Goal: Information Seeking & Learning: Learn about a topic

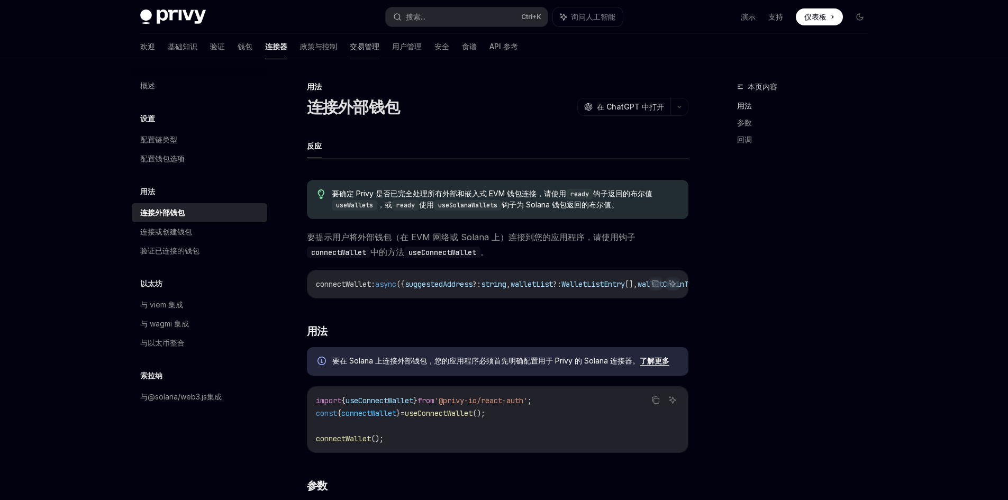
click at [350, 43] on font "交易管理" at bounding box center [365, 46] width 30 height 9
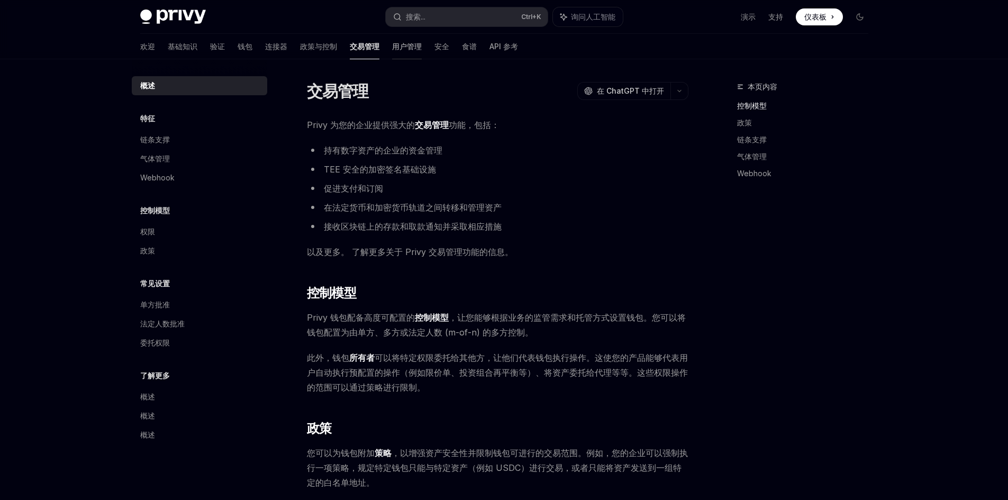
click at [392, 46] on font "用户管理" at bounding box center [407, 46] width 30 height 9
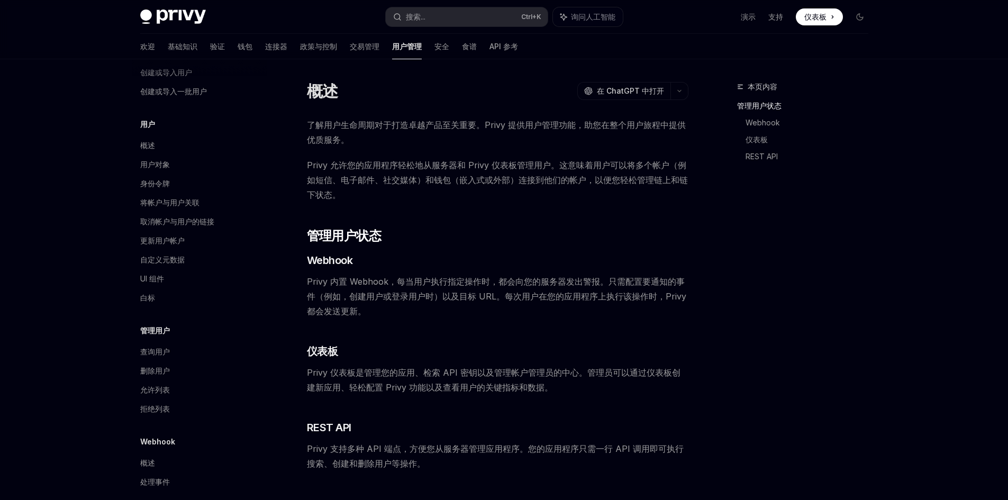
click at [406, 50] on div "欢迎 基础知识 验证 钱包 连接器 政策与控制 交易管理 用户管理 安全 食谱 API 参考" at bounding box center [329, 46] width 378 height 25
click at [434, 42] on font "安全" at bounding box center [441, 46] width 15 height 9
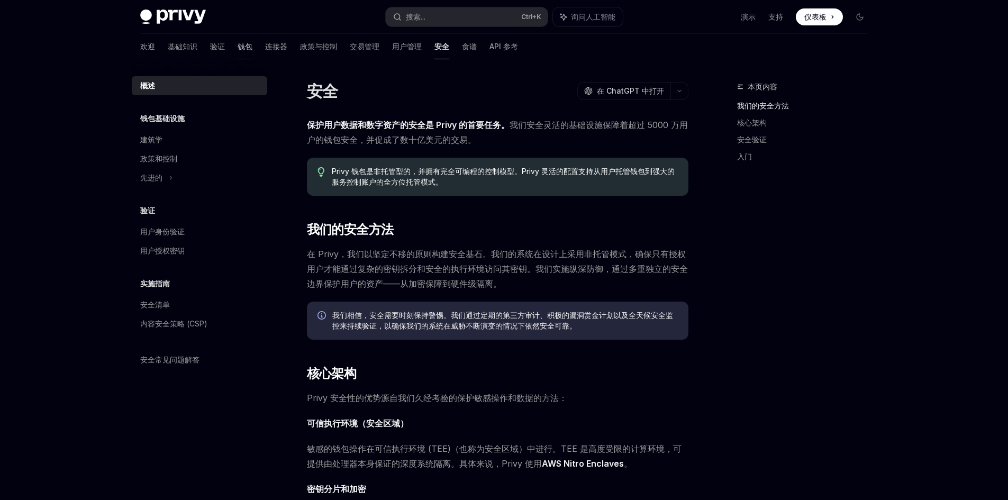
click at [237, 40] on link "钱包" at bounding box center [244, 46] width 15 height 25
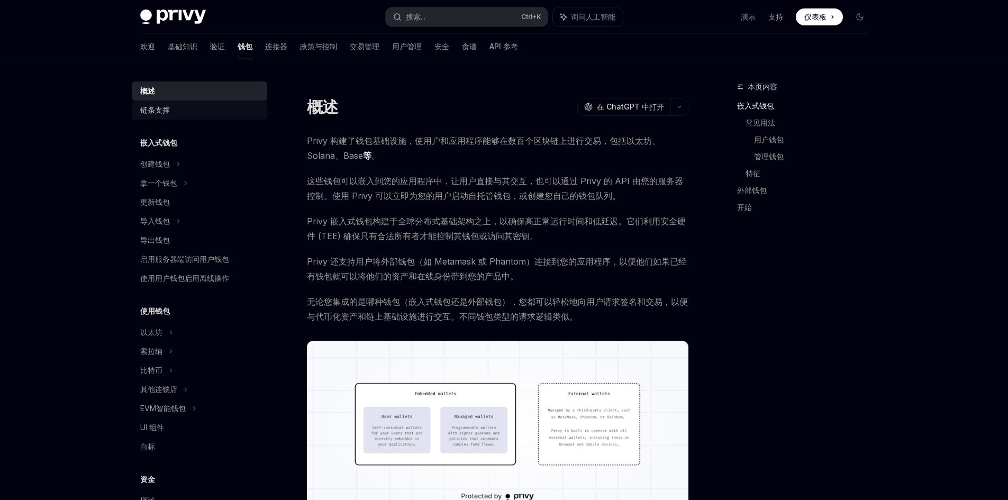
click at [168, 112] on font "链条支撑" at bounding box center [155, 109] width 30 height 9
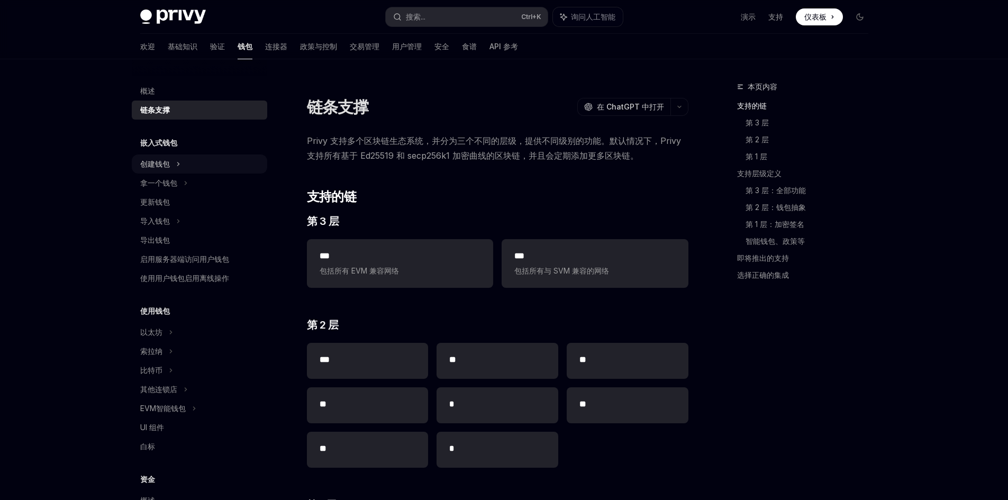
click at [172, 162] on div "创建钱包" at bounding box center [199, 163] width 135 height 19
type textarea "*"
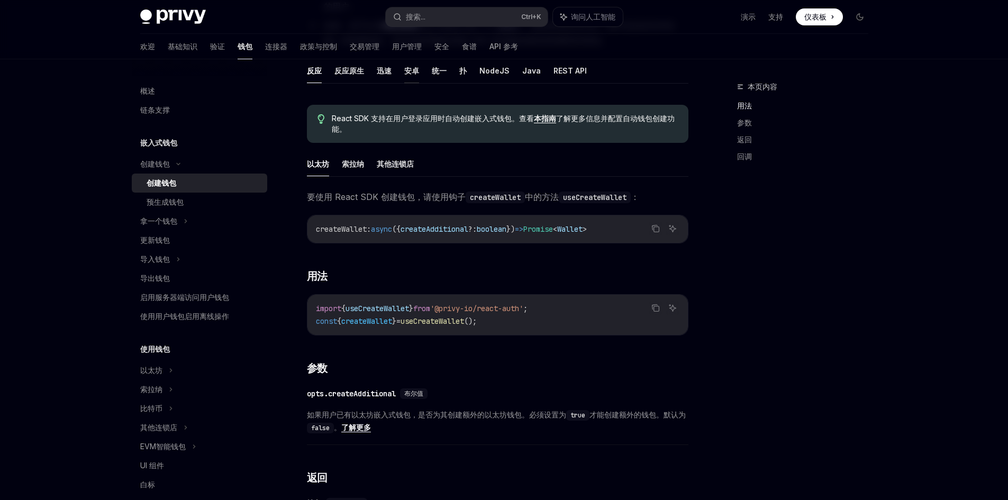
scroll to position [159, 0]
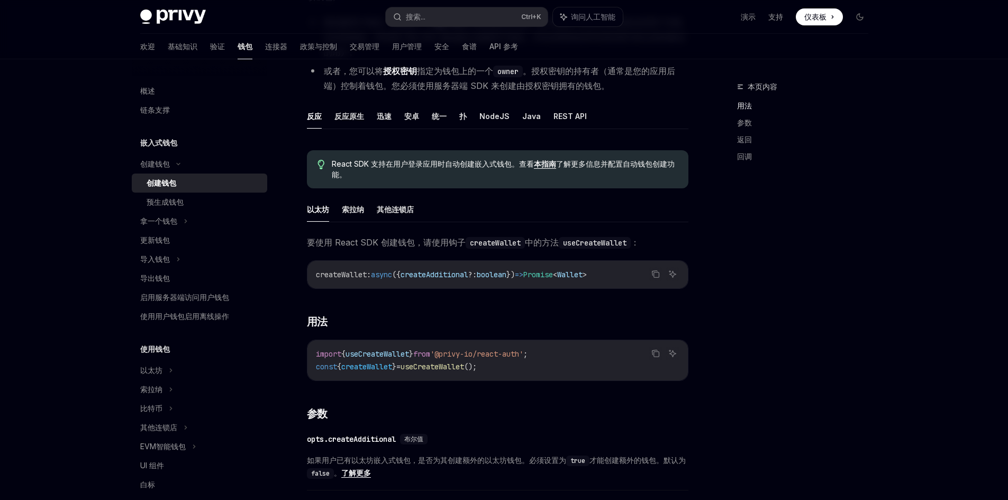
click at [490, 243] on code "createWallet" at bounding box center [494, 243] width 59 height 12
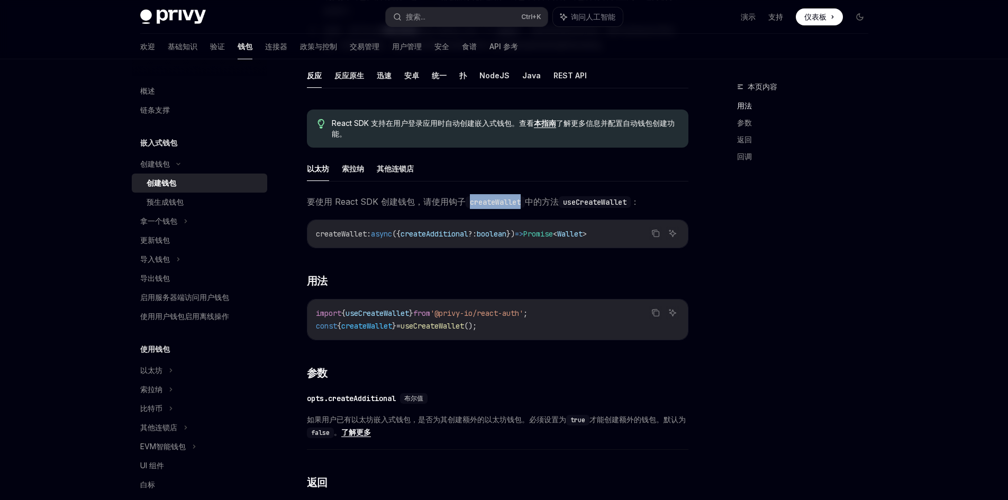
scroll to position [0, 0]
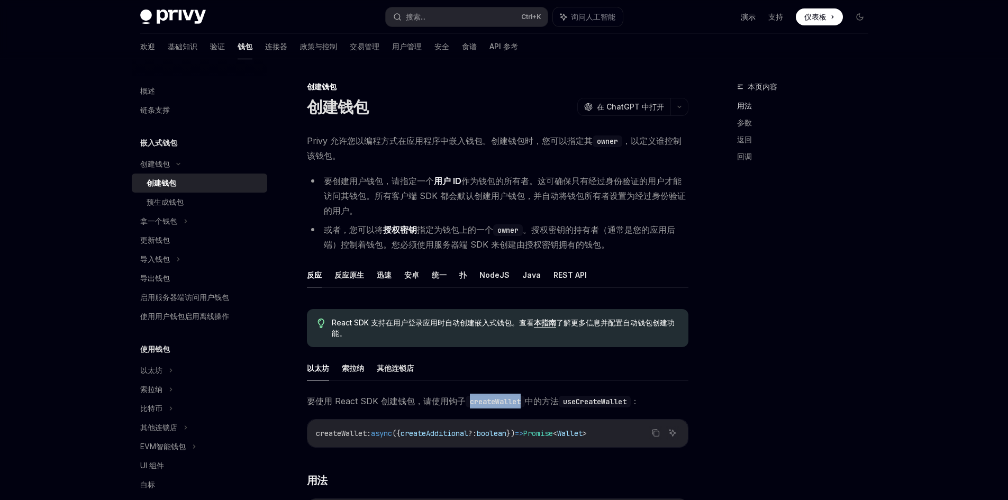
click at [748, 17] on font "演示" at bounding box center [748, 16] width 15 height 9
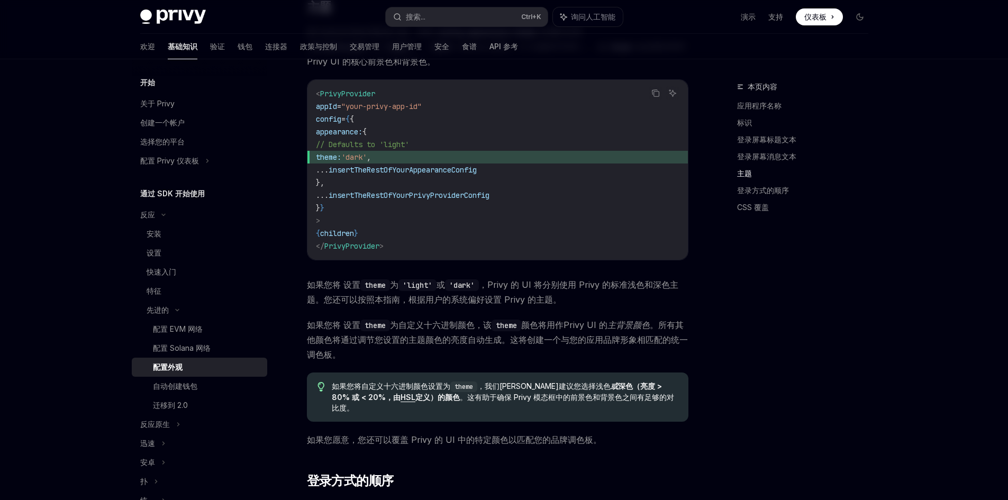
scroll to position [1587, 0]
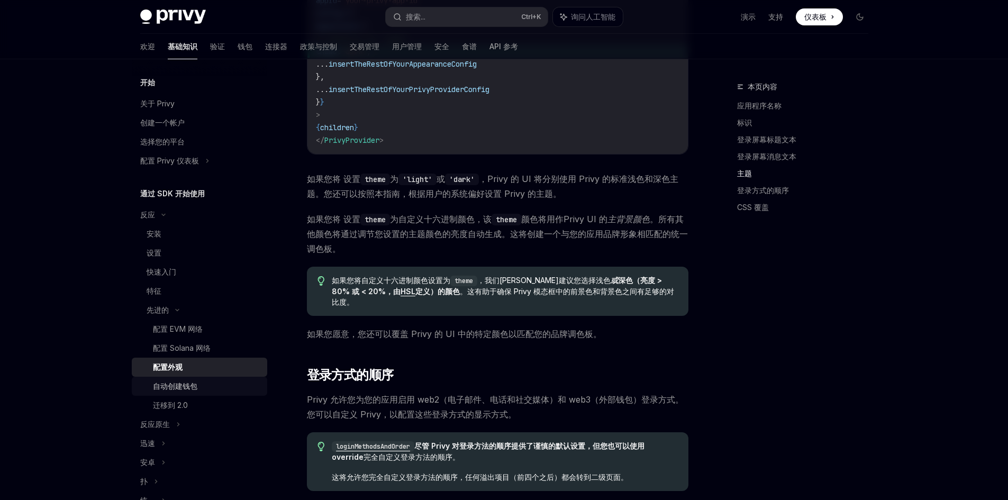
click at [199, 382] on div "自动创建钱包" at bounding box center [207, 386] width 108 height 13
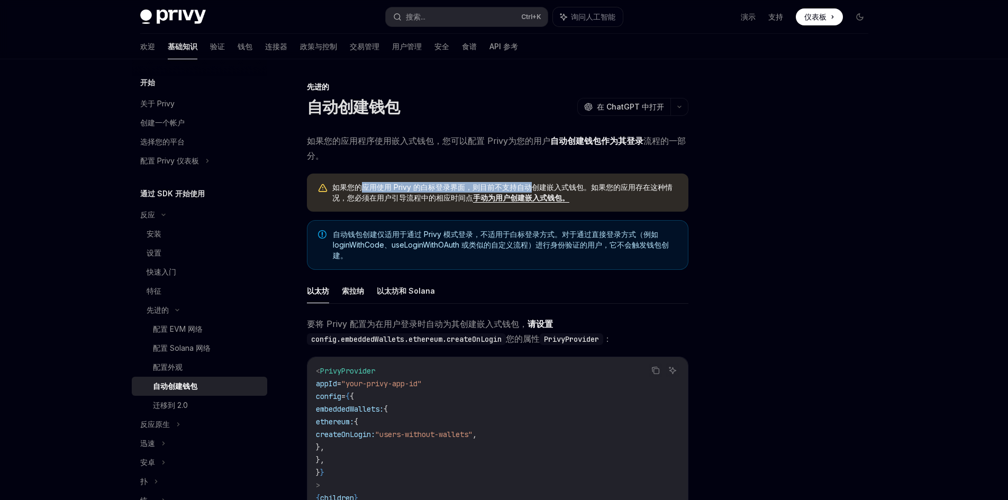
drag, startPoint x: 364, startPoint y: 182, endPoint x: 533, endPoint y: 177, distance: 168.8
click at [533, 177] on div "如果您的应用使用 Privy 的白标登录界面，则目前不支持自动创建嵌入式钱包。如果您的应用存在这种情况，您必须 在用户引导流程中的相应时间点 手动为用户创建嵌…" at bounding box center [497, 192] width 381 height 38
click at [654, 207] on div "如果您的应用使用 Privy 的白标登录界面，则目前不支持自动创建嵌入式钱包。如果您的应用存在这种情况，您必须 在用户引导流程中的相应时间点 手动为用户创建嵌…" at bounding box center [497, 192] width 381 height 38
click at [514, 197] on font "手动为用户创建嵌入式钱包。" at bounding box center [521, 197] width 96 height 9
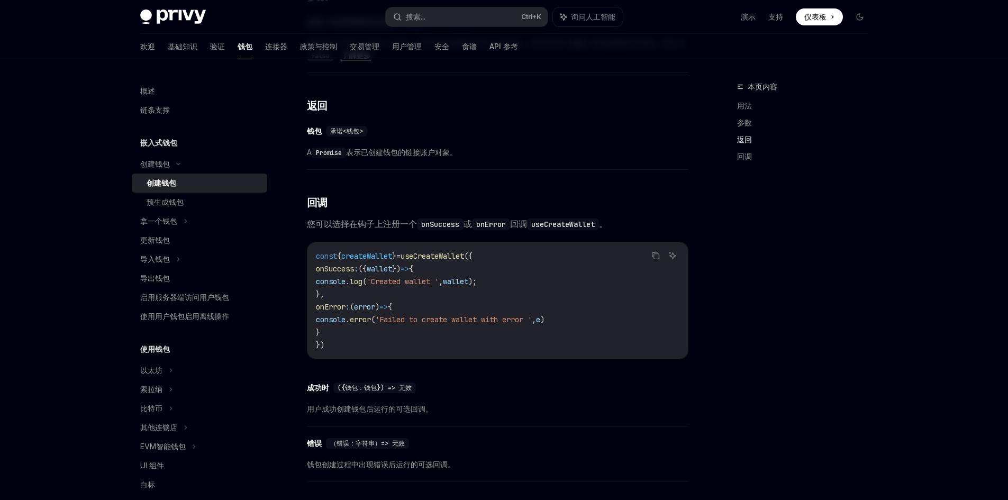
scroll to position [728, 0]
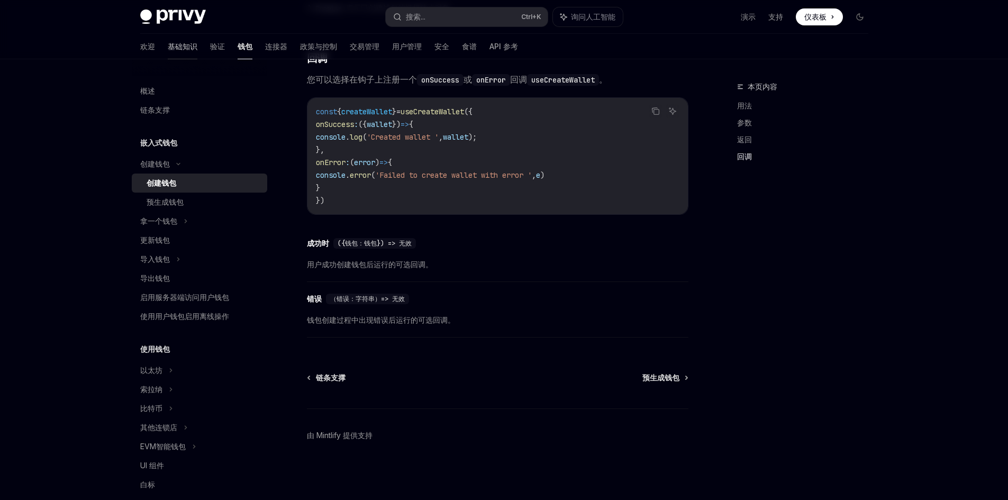
click at [168, 55] on link "基础知识" at bounding box center [183, 46] width 30 height 25
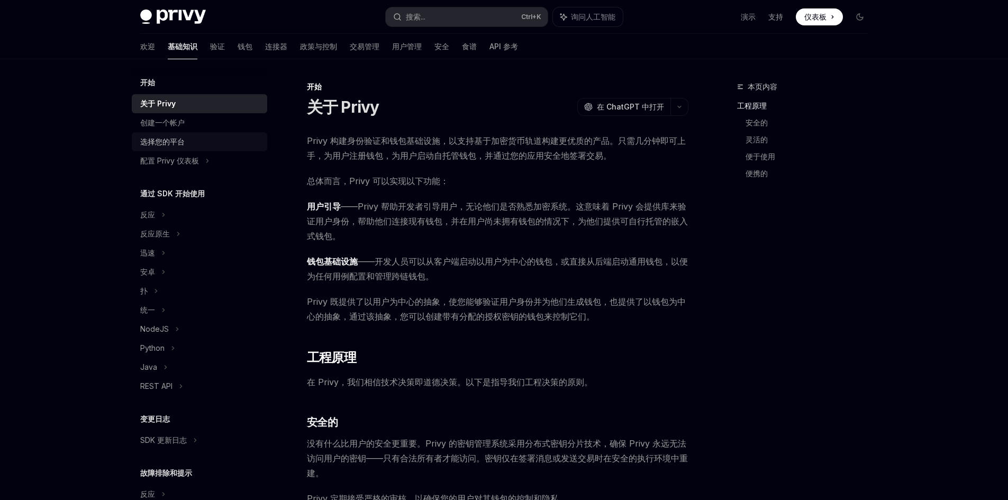
click at [158, 132] on link "选择您的平台" at bounding box center [199, 141] width 135 height 19
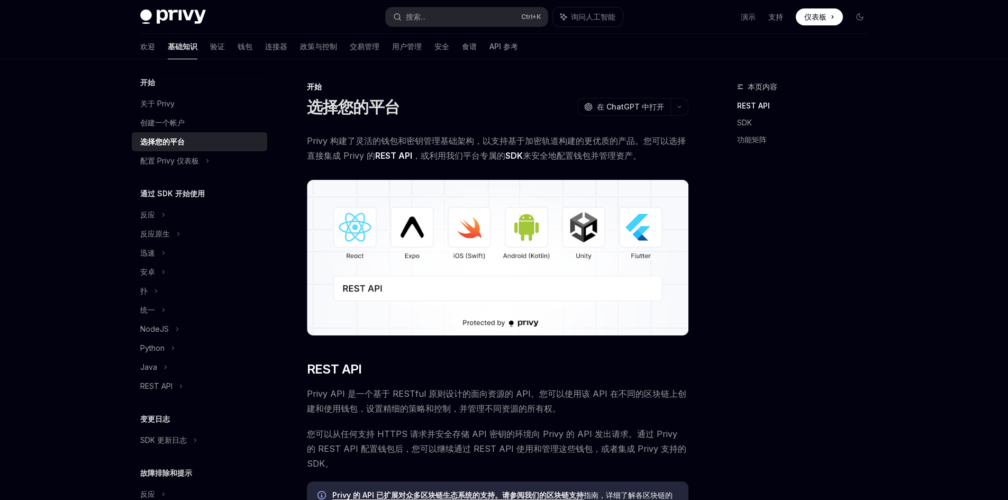
click at [358, 220] on img at bounding box center [497, 258] width 381 height 156
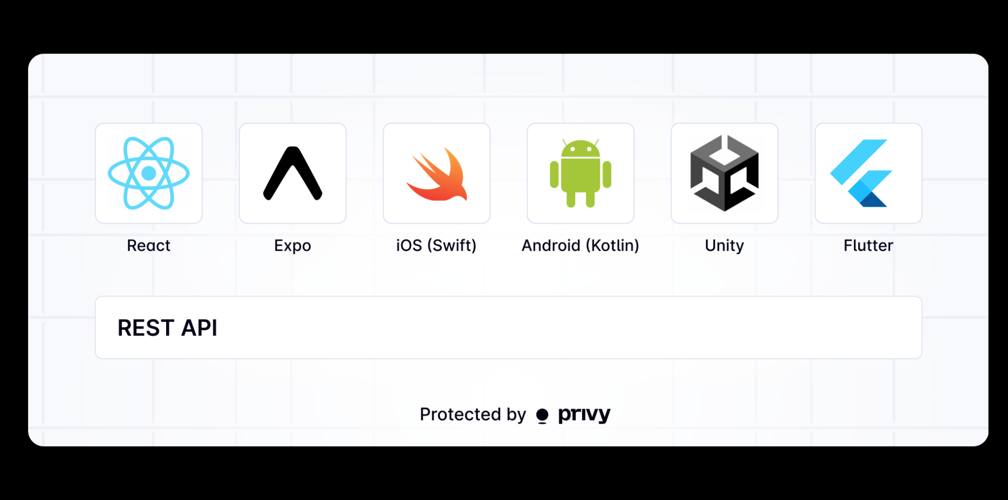
click at [408, 221] on img at bounding box center [508, 250] width 961 height 392
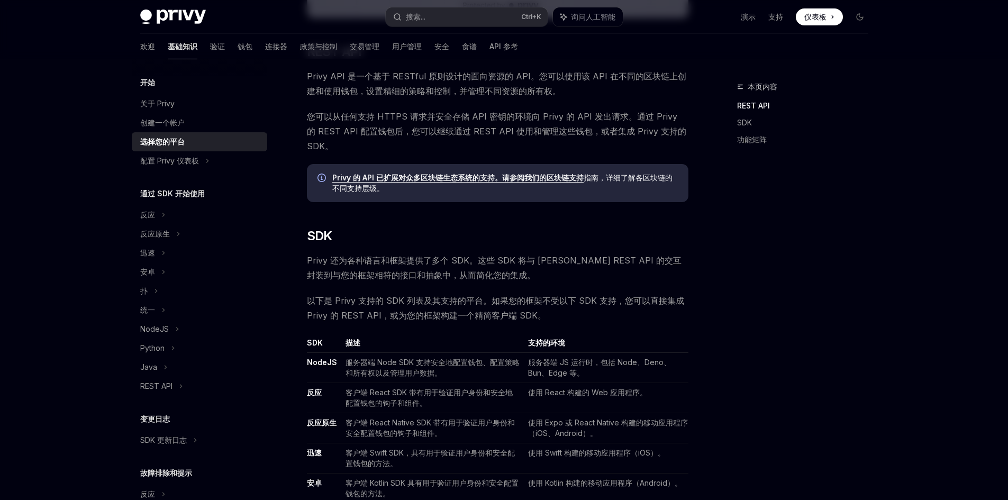
scroll to position [423, 0]
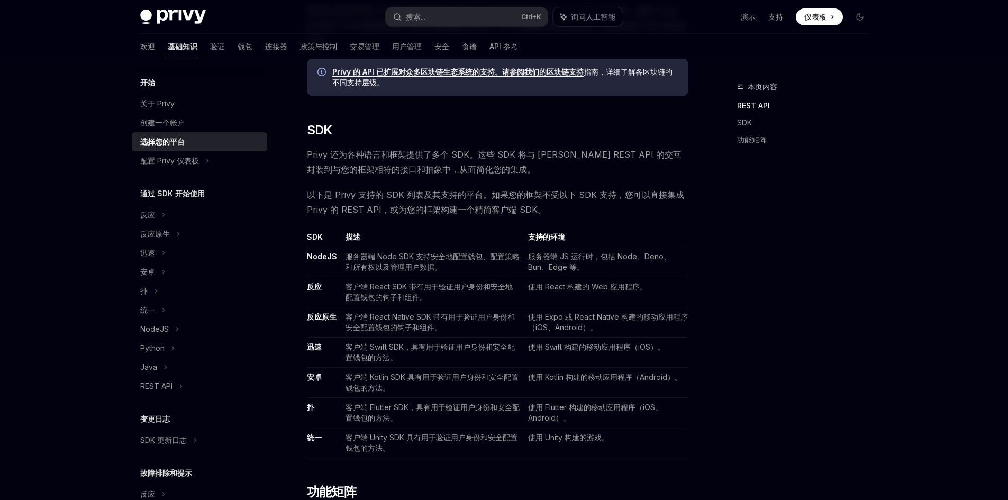
drag, startPoint x: 341, startPoint y: 212, endPoint x: 562, endPoint y: 211, distance: 221.1
click at [562, 211] on span "以下是 Privy 支持的 SDK 列表及其支持的平台。如果您的框架不受以下 SDK 支持，您可以直接集成 Privy 的 REST API，或为您的框架构建…" at bounding box center [497, 202] width 381 height 30
drag, startPoint x: 562, startPoint y: 211, endPoint x: 390, endPoint y: 208, distance: 172.5
click at [390, 208] on span "以下是 Privy 支持的 SDK 列表及其支持的平台。如果您的框架不受以下 SDK 支持，您可以直接集成 Privy 的 REST API，或为您的框架构建…" at bounding box center [497, 202] width 381 height 30
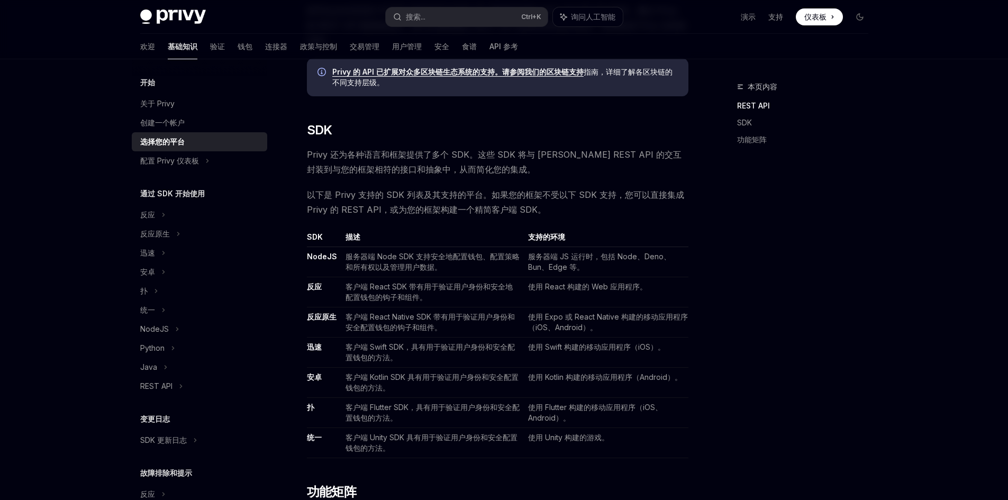
click at [465, 216] on span "以下是 Privy 支持的 SDK 列表及其支持的平台。如果您的框架不受以下 SDK 支持，您可以直接集成 Privy 的 REST API，或为您的框架构建…" at bounding box center [497, 202] width 381 height 30
click at [490, 216] on span "以下是 Privy 支持的 SDK 列表及其支持的平台。如果您的框架不受以下 SDK 支持，您可以直接集成 Privy 的 REST API，或为您的框架构建…" at bounding box center [497, 202] width 381 height 30
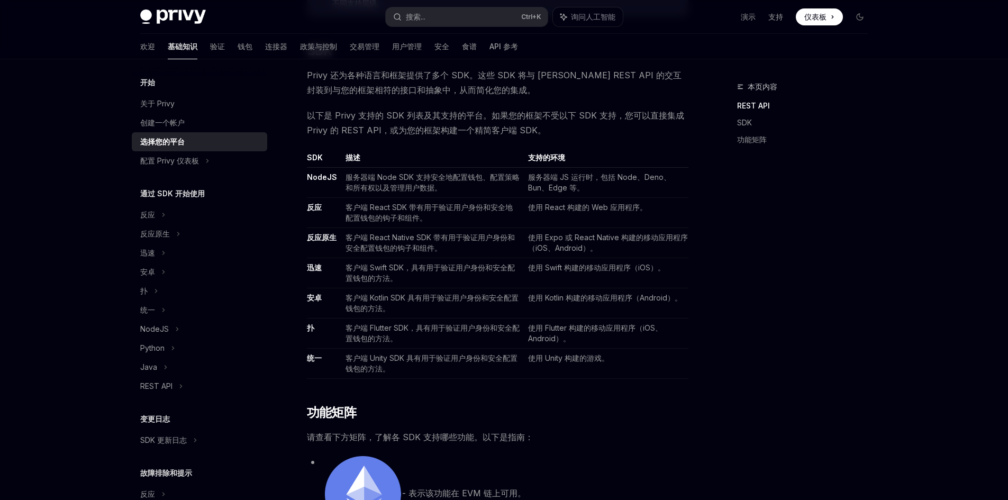
scroll to position [450, 0]
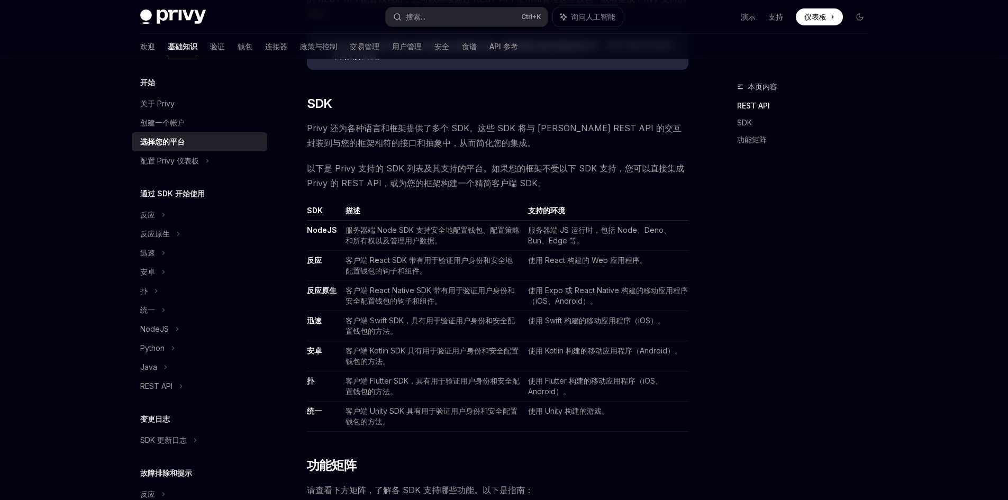
drag, startPoint x: 350, startPoint y: 263, endPoint x: 488, endPoint y: 263, distance: 138.1
click at [488, 263] on font "客户端 React SDK 带有用于验证用户身份和安全地配置钱包的钩子和组件。" at bounding box center [428, 265] width 167 height 20
drag, startPoint x: 628, startPoint y: 261, endPoint x: 609, endPoint y: 265, distance: 19.4
click at [609, 265] on td "使用 React 构建的 Web 应用程序。" at bounding box center [606, 266] width 164 height 30
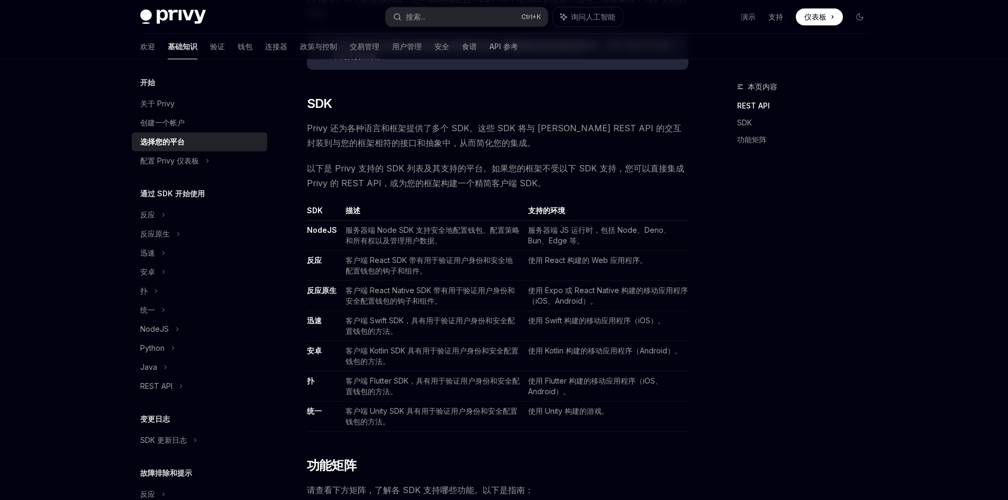
click at [543, 305] on font "使用 Expo 或 React Native 构建的移动应用程序（iOS、Android）。" at bounding box center [608, 296] width 160 height 20
click at [317, 260] on font "反应" at bounding box center [314, 259] width 15 height 9
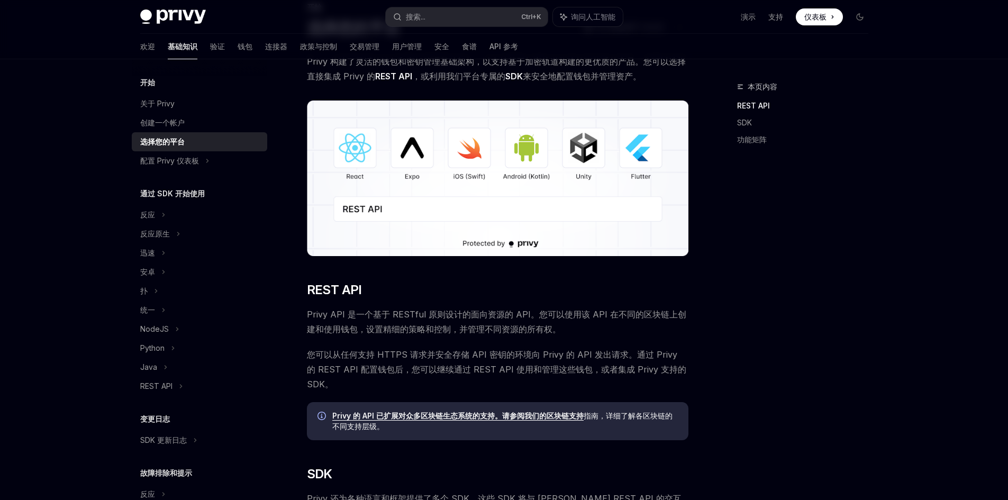
scroll to position [0, 0]
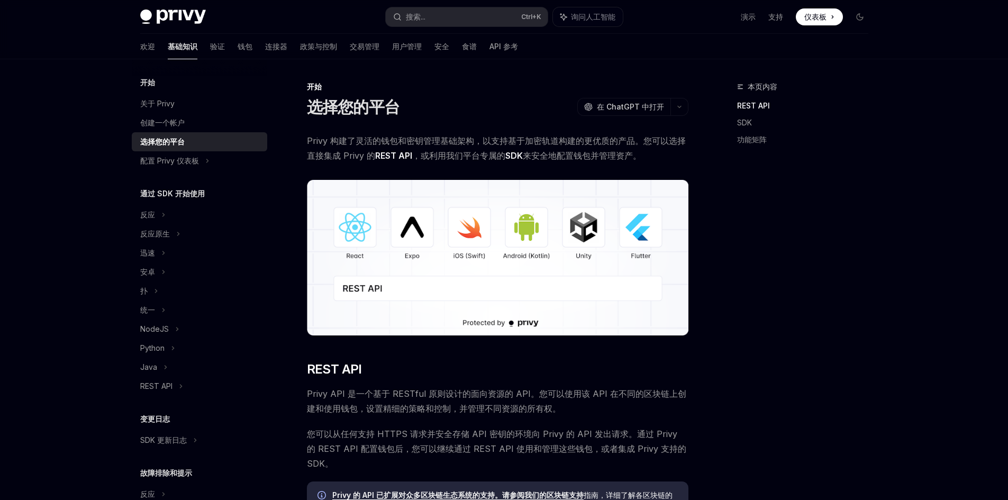
click at [395, 156] on font "REST API" at bounding box center [393, 155] width 37 height 11
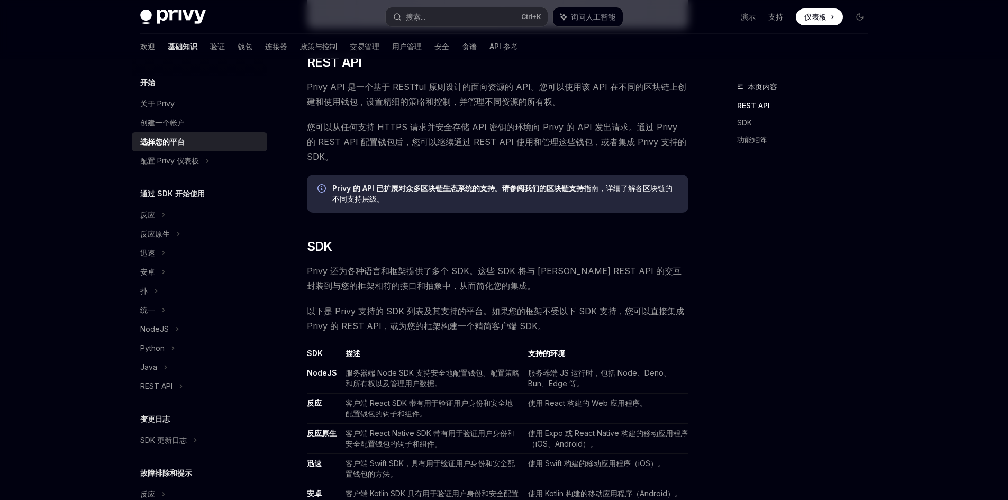
scroll to position [317, 0]
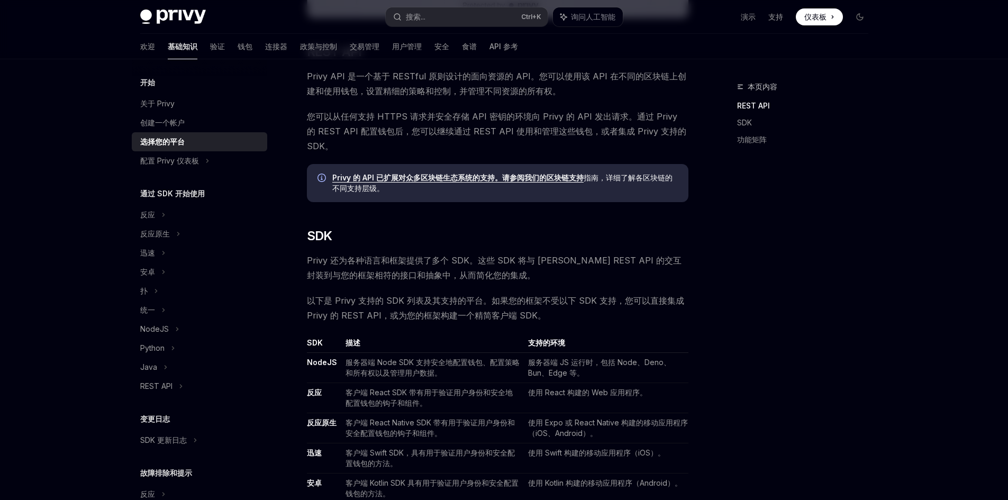
click at [375, 175] on font "Privy 的 API 已扩展对众多区块链生态系统的支持。请参阅我们的区块链支持" at bounding box center [457, 177] width 251 height 9
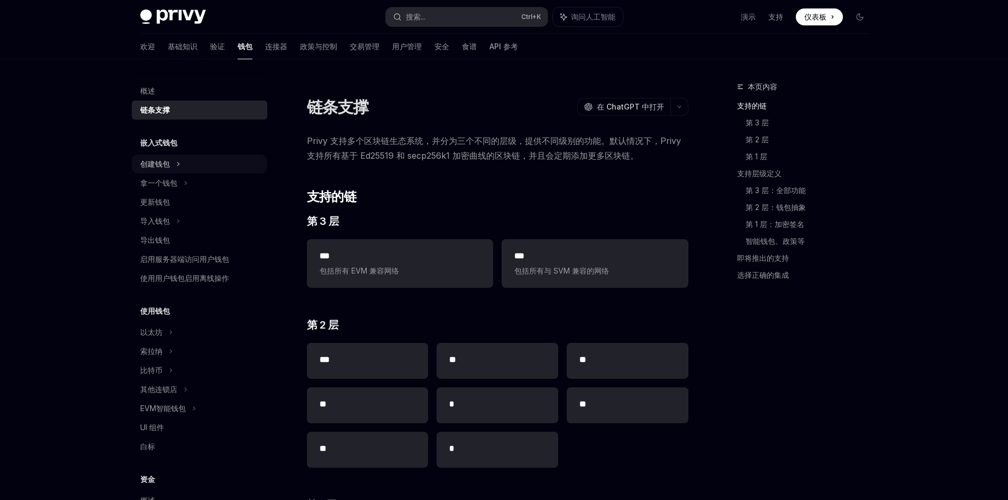
click at [160, 160] on font "创建钱包" at bounding box center [155, 163] width 30 height 9
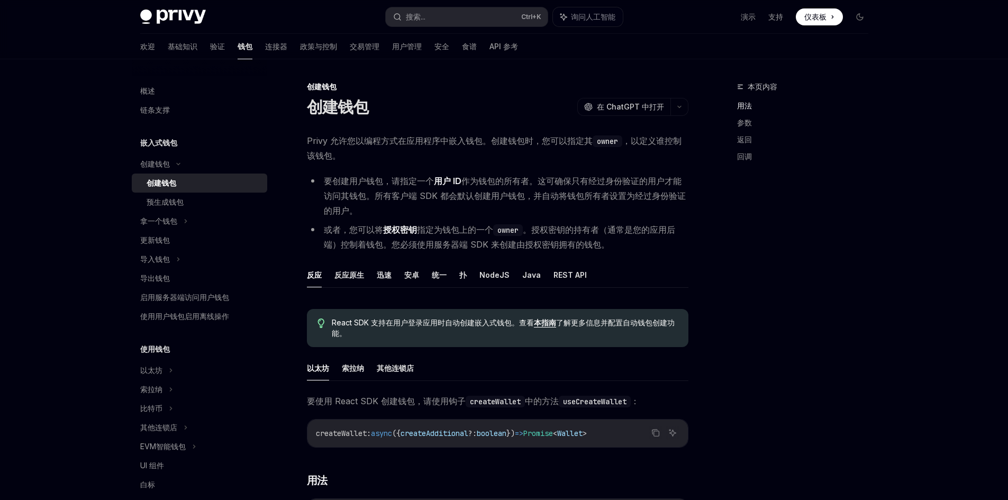
drag, startPoint x: 383, startPoint y: 335, endPoint x: 580, endPoint y: 337, distance: 196.8
click at [580, 337] on span "React SDK 支持在用户登录应用时自动创建嵌入式钱包。[PERSON_NAME] 本指南 了解更多信息并配置自动钱包创建功能。" at bounding box center [504, 327] width 345 height 21
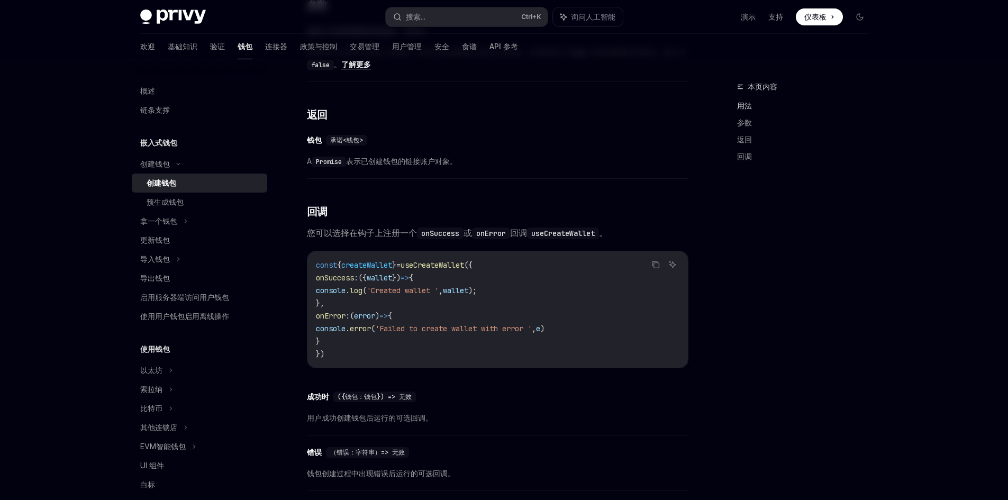
scroll to position [476, 0]
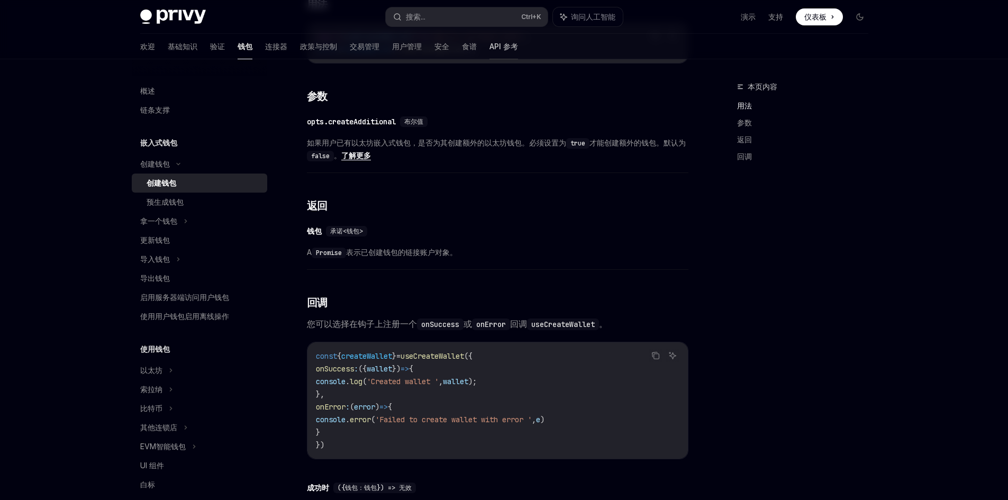
click at [489, 48] on font "API 参考" at bounding box center [503, 46] width 29 height 9
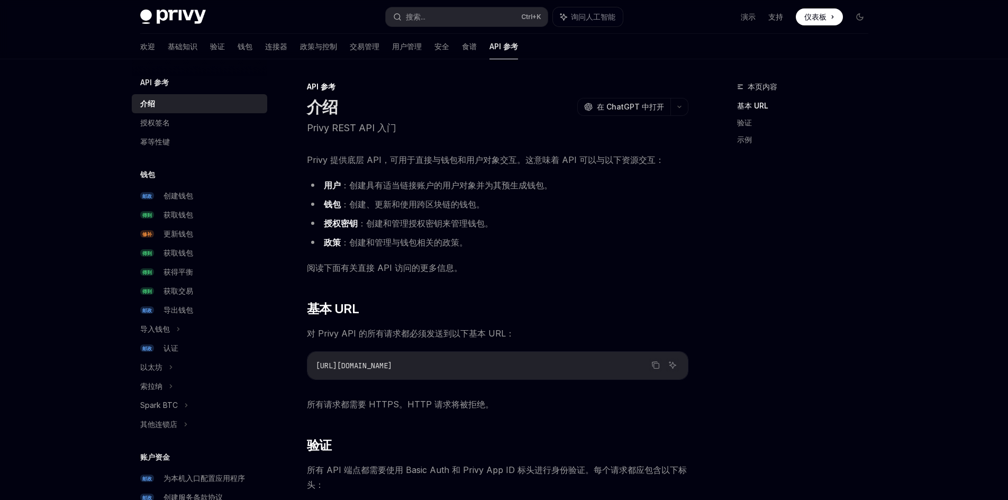
click at [316, 133] on p "Privy REST API 入门" at bounding box center [497, 128] width 381 height 15
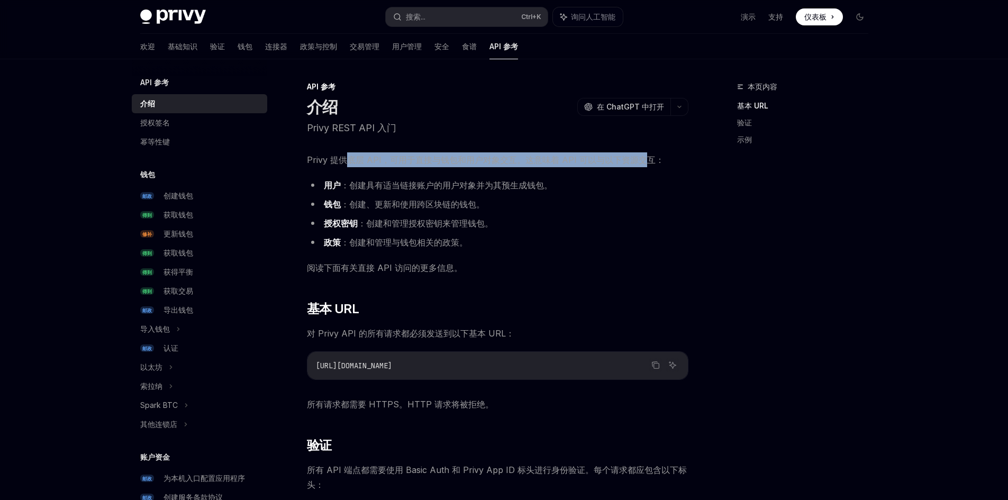
drag, startPoint x: 344, startPoint y: 161, endPoint x: 642, endPoint y: 157, distance: 297.8
click at [642, 157] on font "Privy 提供底层 API，可用于直接与钱包和用户对象交互。这意味着 API 可以与以下资源交互：" at bounding box center [485, 159] width 357 height 11
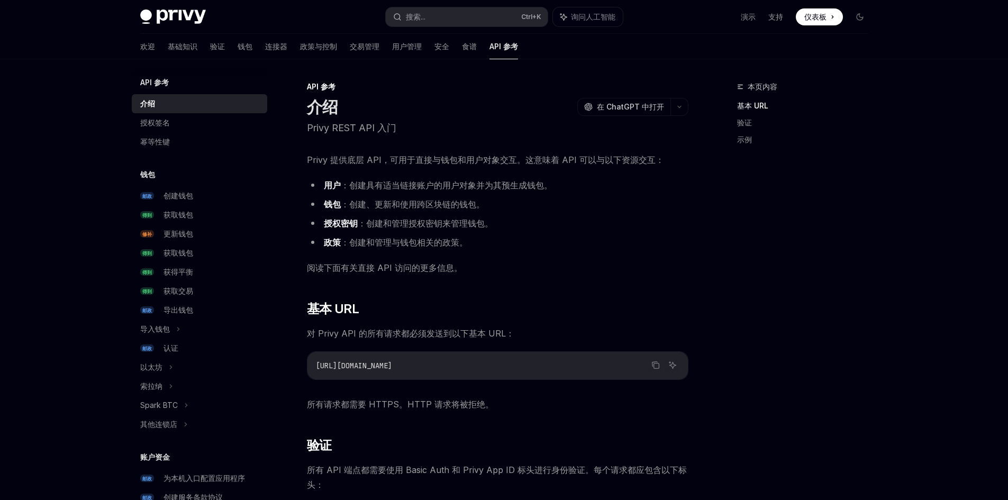
click at [545, 208] on li "钱包 ：创建、更新和使用跨区块链的钱包。" at bounding box center [497, 204] width 381 height 15
drag, startPoint x: 432, startPoint y: 164, endPoint x: 620, endPoint y: 166, distance: 187.8
click at [620, 166] on span "Privy 提供底层 API，可用于直接与钱包和用户对象交互。这意味着 API 可以与以下资源交互：" at bounding box center [497, 159] width 381 height 15
drag, startPoint x: 358, startPoint y: 184, endPoint x: 507, endPoint y: 189, distance: 149.3
click at [507, 189] on font "：创建具有适当链接账户的用户对象并为其预生成钱包。" at bounding box center [447, 185] width 212 height 11
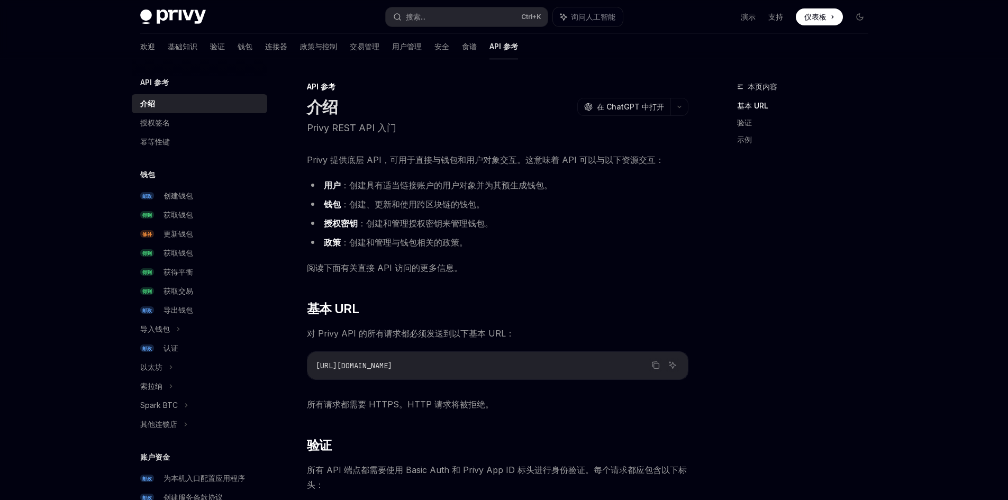
click at [511, 193] on ul "用户 ：创建具有适当链接账户的用户对象并为其预生成钱包。 钱包 ：创建、更新和使用跨区块链的钱包。 授权密钥 ：创建和管理授权密钥来管理钱包。 政策 ：创建和…" at bounding box center [497, 214] width 381 height 72
click at [526, 217] on li "授权密钥 ：创建和管理授权密钥来管理钱包。" at bounding box center [497, 223] width 381 height 15
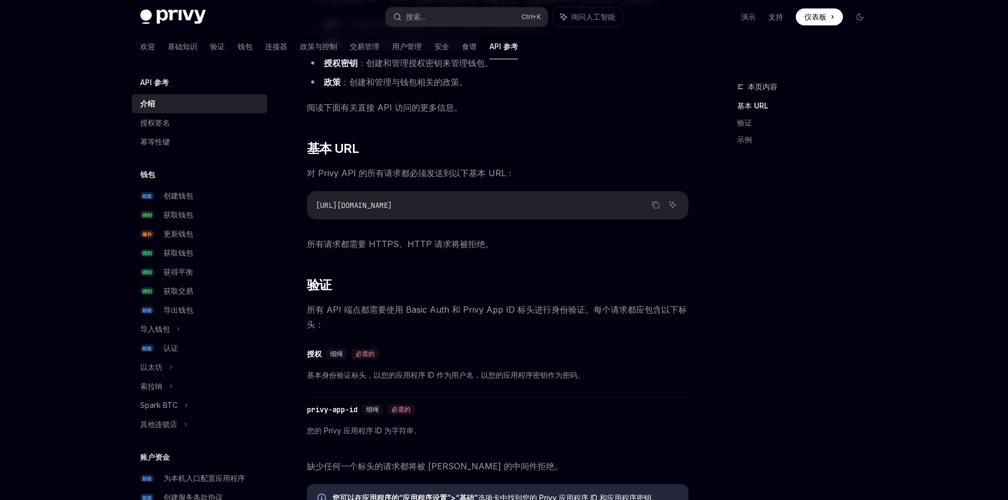
scroll to position [212, 0]
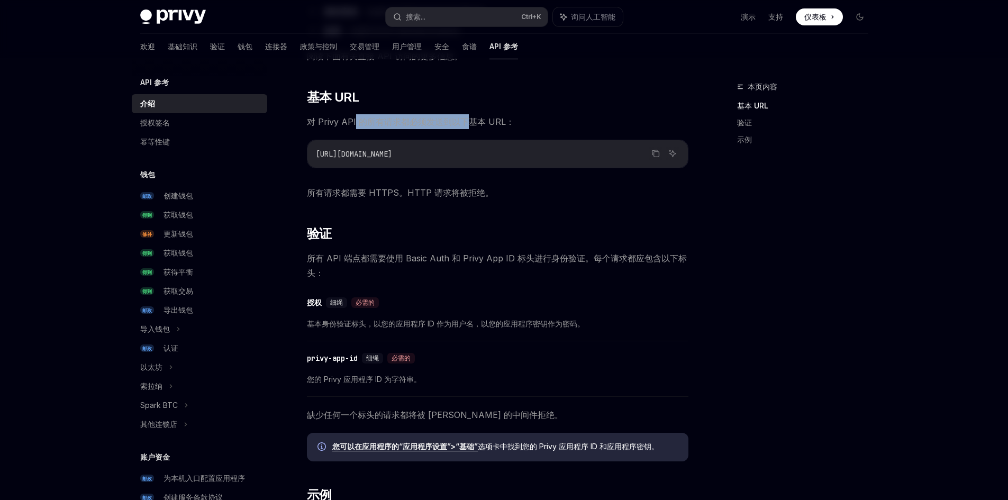
drag, startPoint x: 354, startPoint y: 126, endPoint x: 465, endPoint y: 126, distance: 111.1
click at [465, 126] on font "对 Privy API 的所有请求都必须发送到以下基本 URL：" at bounding box center [410, 121] width 207 height 11
drag, startPoint x: 444, startPoint y: 168, endPoint x: 314, endPoint y: 158, distance: 130.5
click at [314, 158] on div "复制 询问人工智能 [URL][DOMAIN_NAME]" at bounding box center [497, 154] width 381 height 29
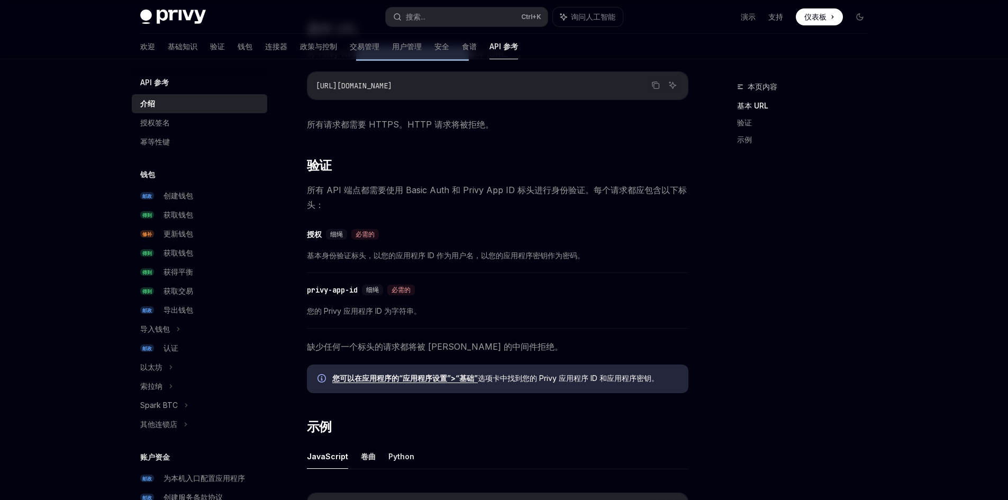
scroll to position [317, 0]
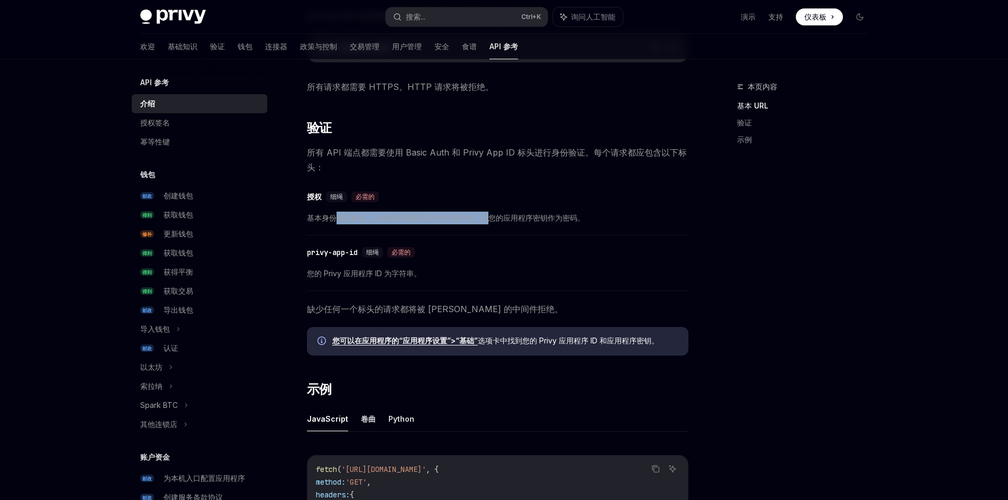
drag, startPoint x: 337, startPoint y: 221, endPoint x: 486, endPoint y: 223, distance: 149.2
click at [486, 223] on span "基本身份验证标头，以您的应用程序 ID 作为用户名，以您的应用程序密钥作为密码。" at bounding box center [497, 218] width 381 height 13
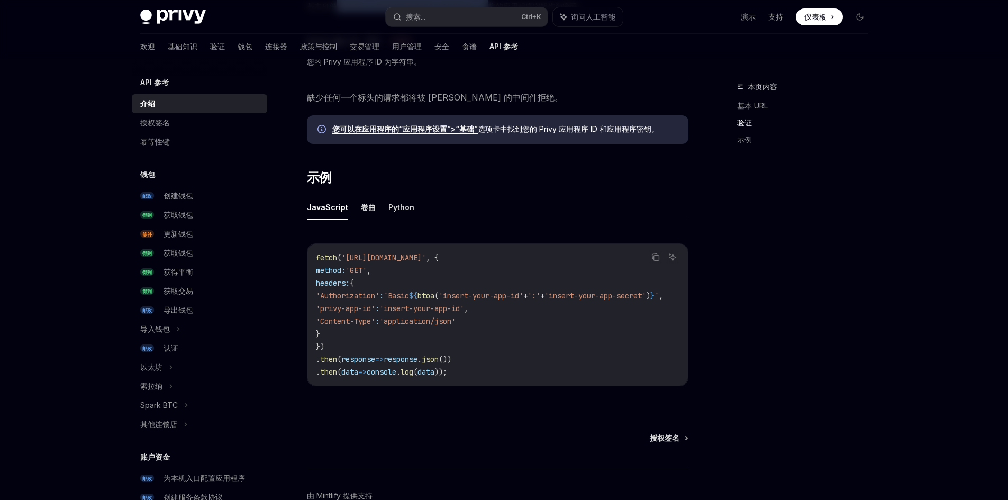
scroll to position [601, 0]
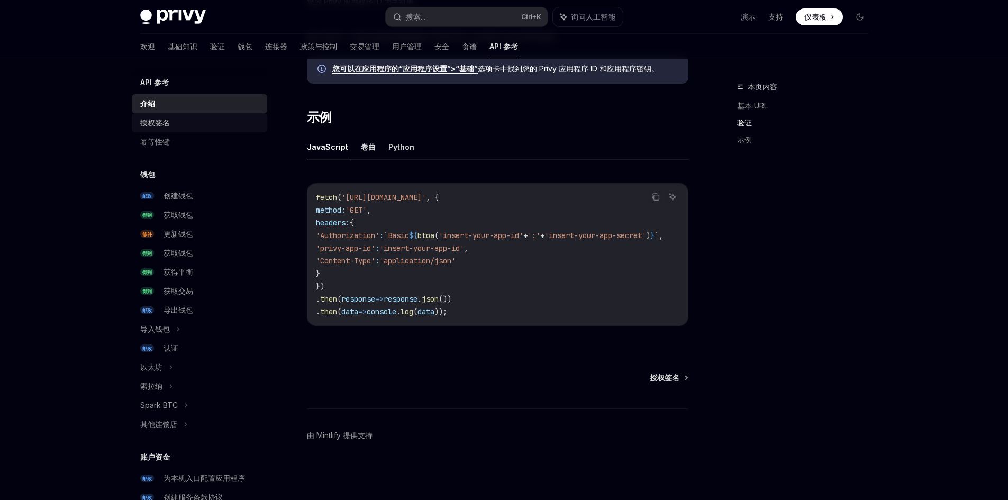
click at [173, 126] on div "授权签名" at bounding box center [200, 122] width 121 height 13
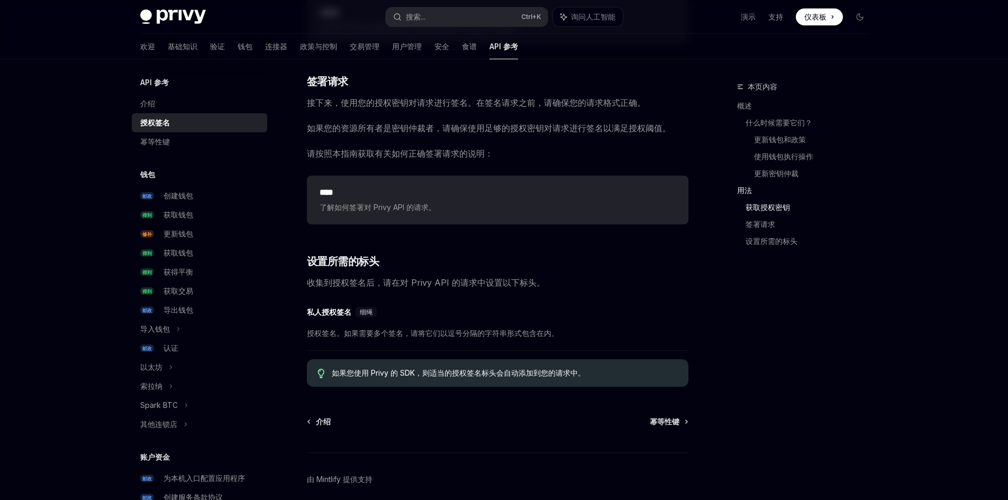
scroll to position [1498, 0]
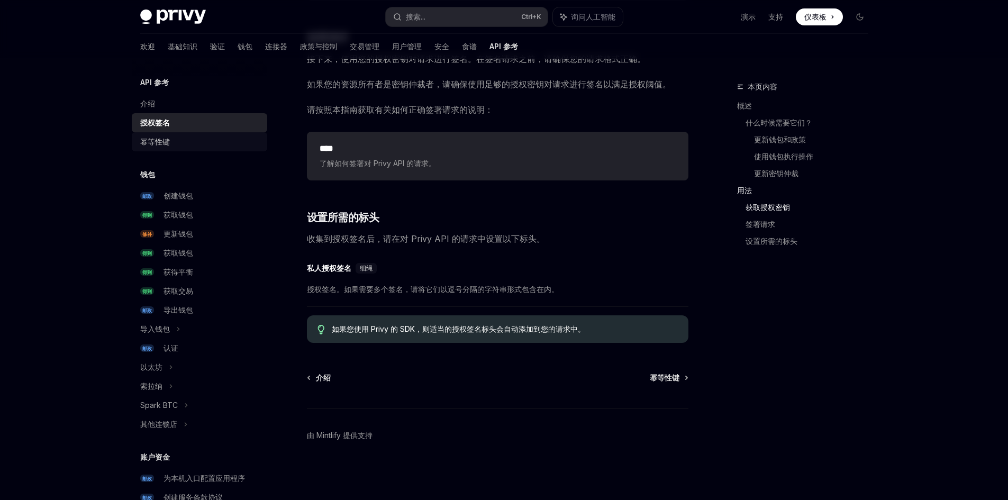
click at [174, 136] on div "幂等性键" at bounding box center [200, 141] width 121 height 13
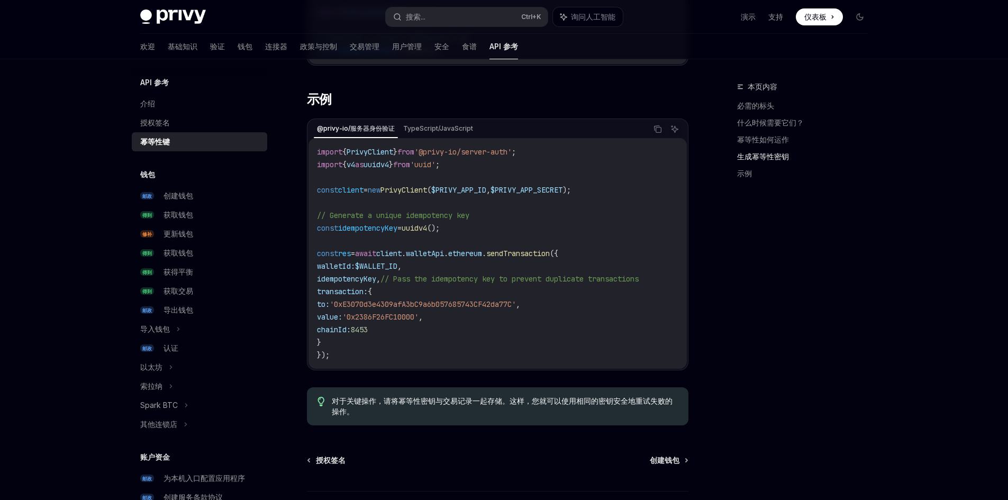
scroll to position [899, 0]
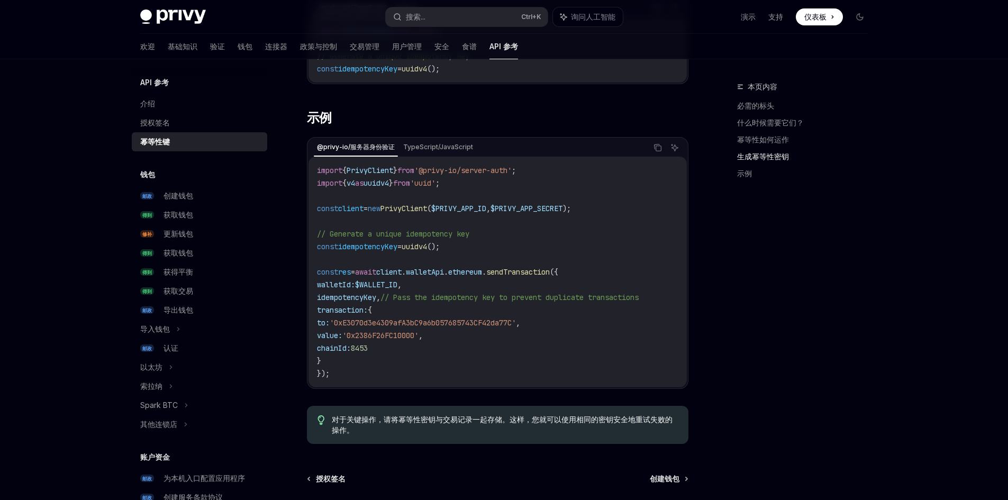
click at [425, 211] on span "PrivyClient" at bounding box center [403, 209] width 47 height 10
click at [518, 228] on code "import { PrivyClient } from '@privy-io/server-auth' ; import { v4 as uuidv4 } f…" at bounding box center [497, 272] width 361 height 216
click at [431, 278] on code "import { PrivyClient } from '@privy-io/server-auth' ; import { v4 as uuidv4 } f…" at bounding box center [497, 272] width 361 height 216
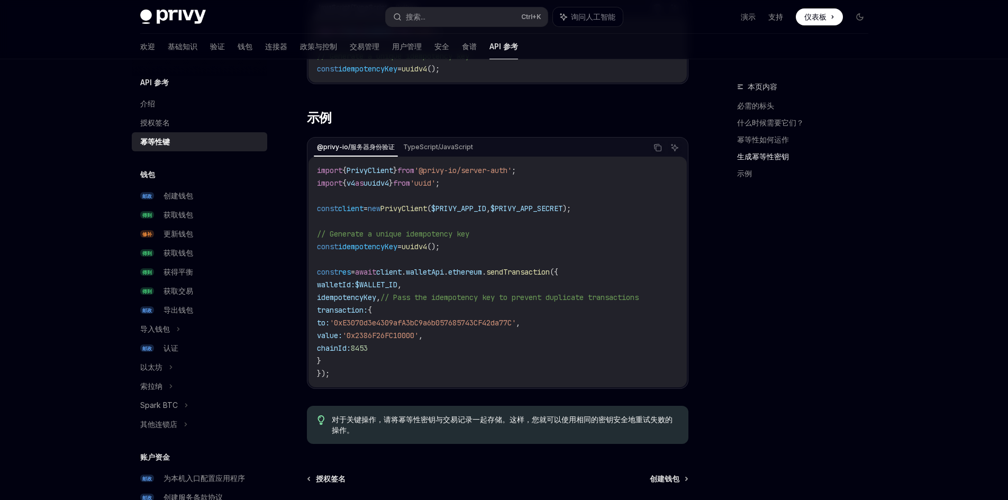
click at [444, 272] on span "walletApi" at bounding box center [425, 272] width 38 height 10
click at [482, 274] on span "ethereum" at bounding box center [465, 272] width 34 height 10
click at [534, 274] on span "sendTransaction" at bounding box center [517, 272] width 63 height 10
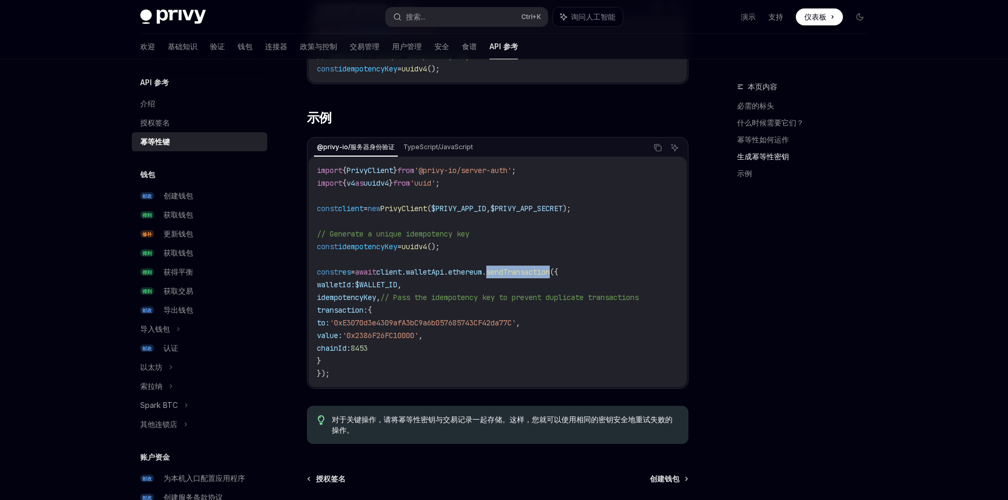
click at [534, 274] on span "sendTransaction" at bounding box center [517, 272] width 63 height 10
click at [389, 285] on span "$WALLET_ID" at bounding box center [376, 285] width 42 height 10
click at [429, 317] on code "import { PrivyClient } from '@privy-io/server-auth' ; import { v4 as uuidv4 } f…" at bounding box center [497, 272] width 361 height 216
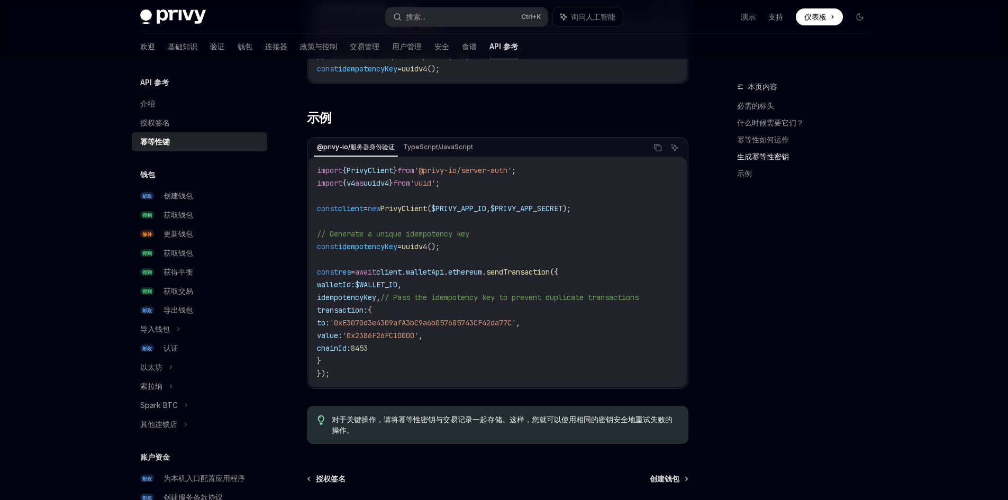
click at [395, 337] on span "'0x2386F26FC10000'" at bounding box center [380, 336] width 76 height 10
click at [368, 348] on span "8453" at bounding box center [359, 348] width 17 height 10
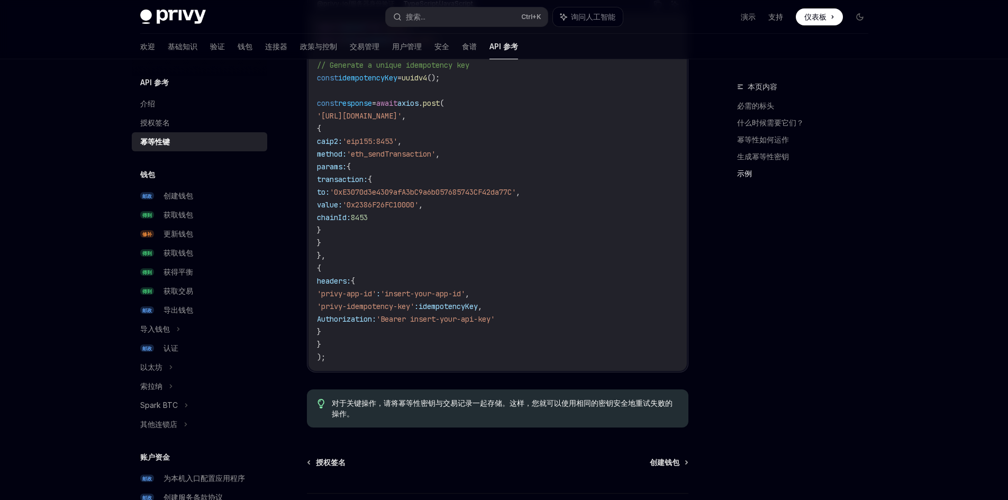
scroll to position [1127, 0]
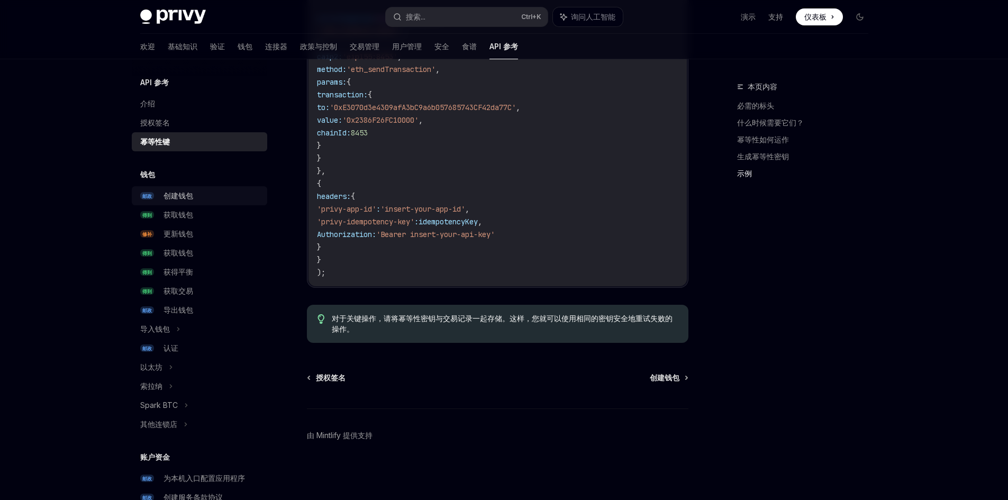
click at [189, 197] on font "创建钱包" at bounding box center [178, 195] width 30 height 9
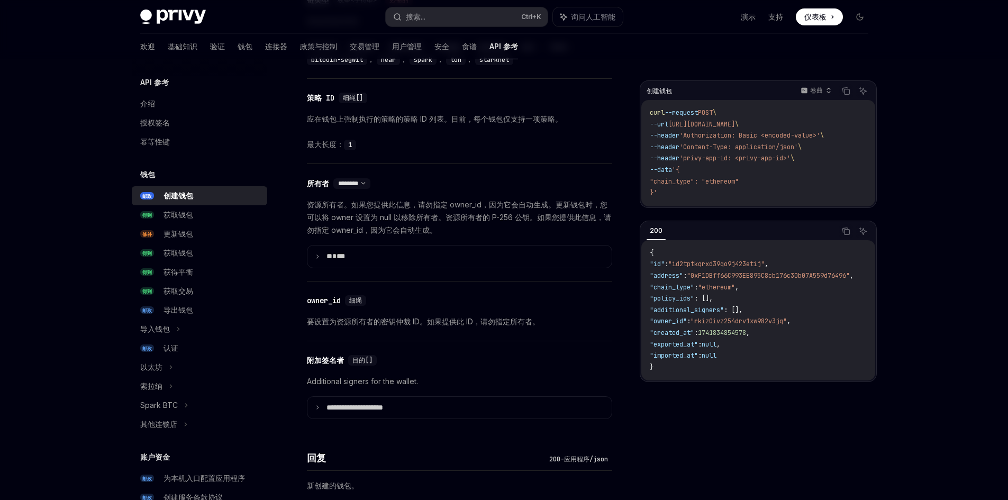
scroll to position [529, 0]
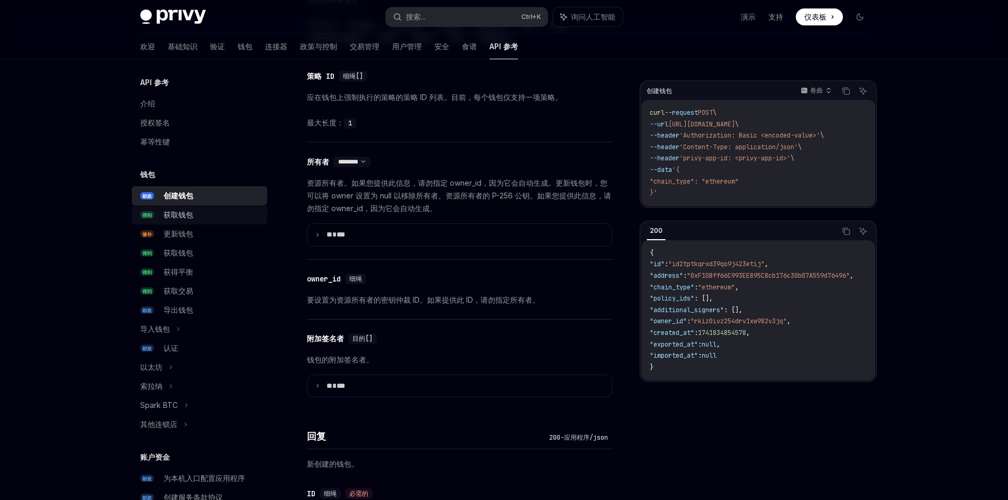
click at [185, 216] on font "获取钱包" at bounding box center [178, 214] width 30 height 9
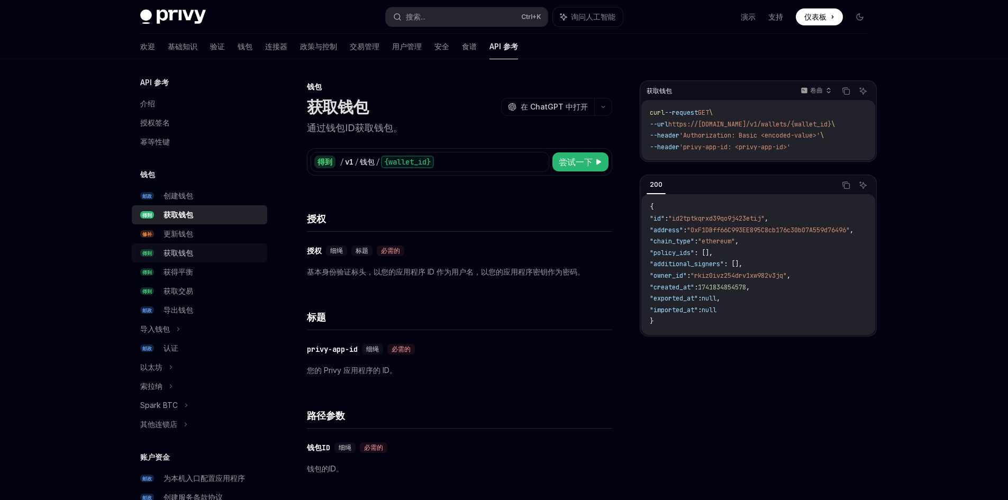
click at [215, 246] on div "获取钱包" at bounding box center [211, 252] width 97 height 13
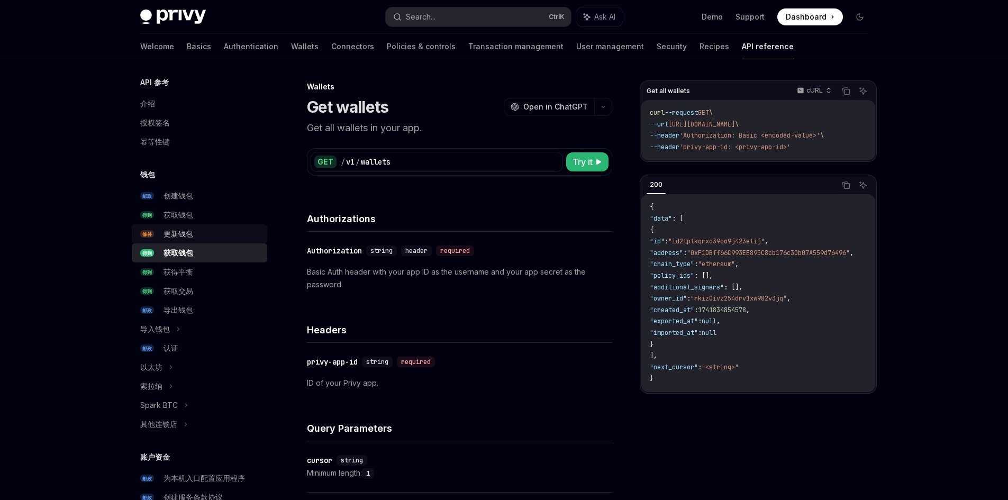
click at [220, 238] on div "更新钱包" at bounding box center [211, 233] width 97 height 13
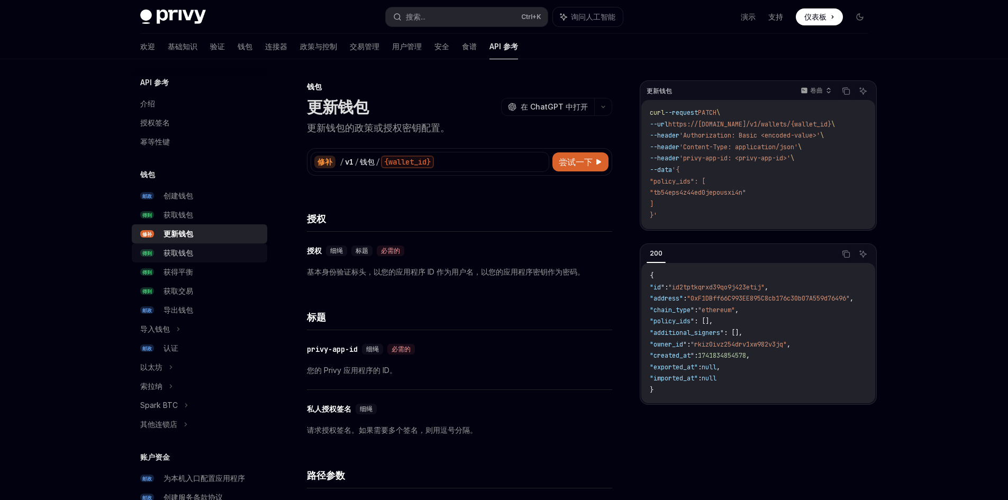
click at [220, 251] on div "获取钱包" at bounding box center [211, 252] width 97 height 13
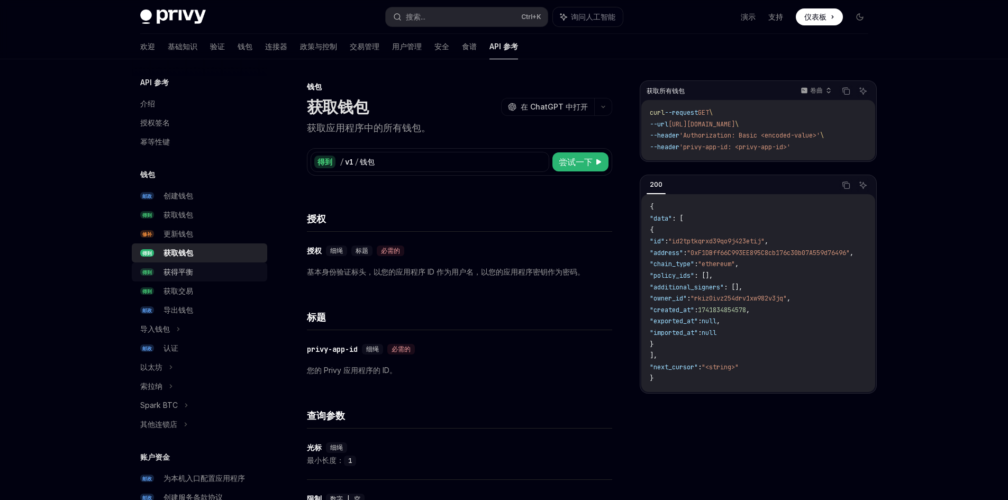
click at [220, 267] on div "获得平衡" at bounding box center [211, 272] width 97 height 13
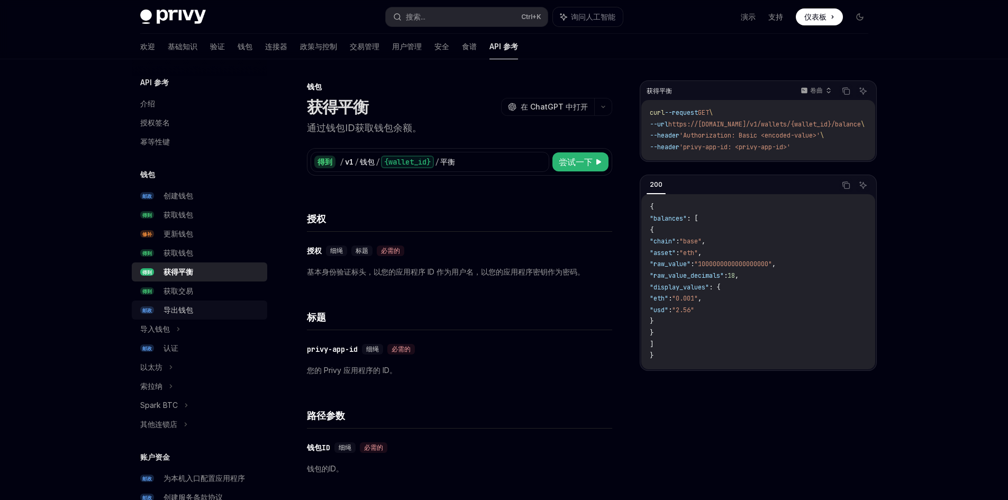
click at [198, 303] on link "邮政 导出钱包" at bounding box center [199, 309] width 135 height 19
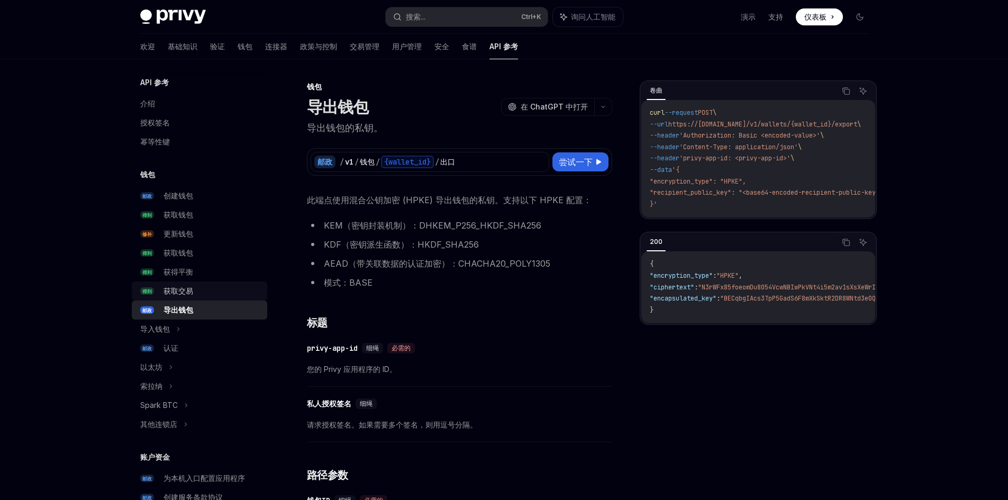
click at [200, 295] on div "获取交易" at bounding box center [211, 291] width 97 height 13
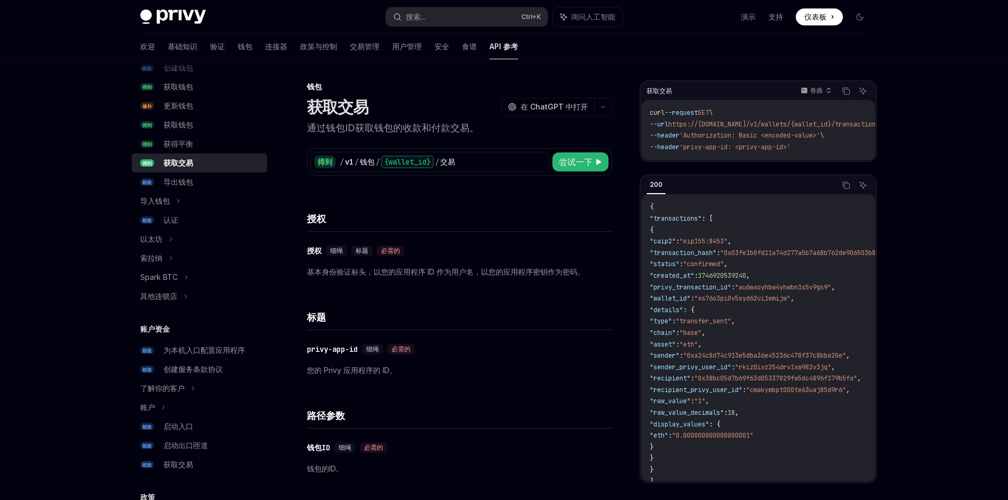
scroll to position [159, 0]
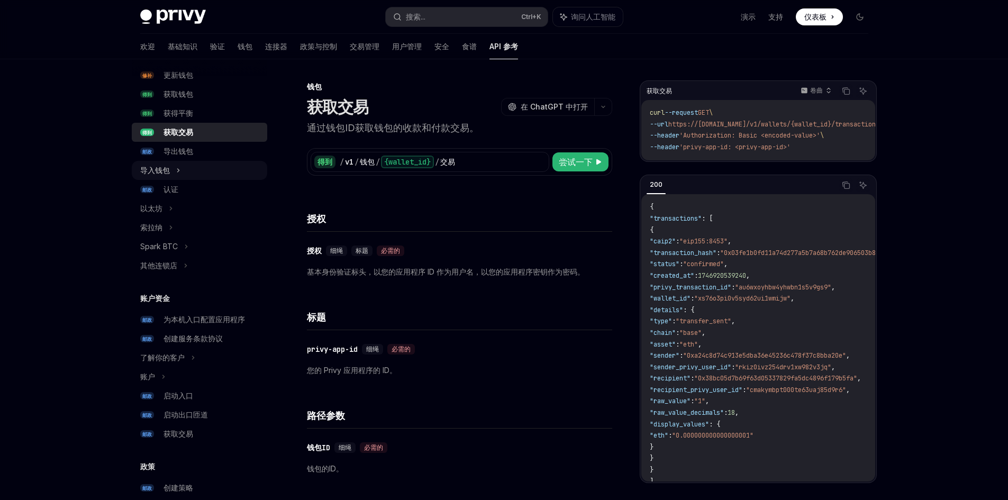
click at [161, 172] on font "导入钱包" at bounding box center [155, 170] width 30 height 9
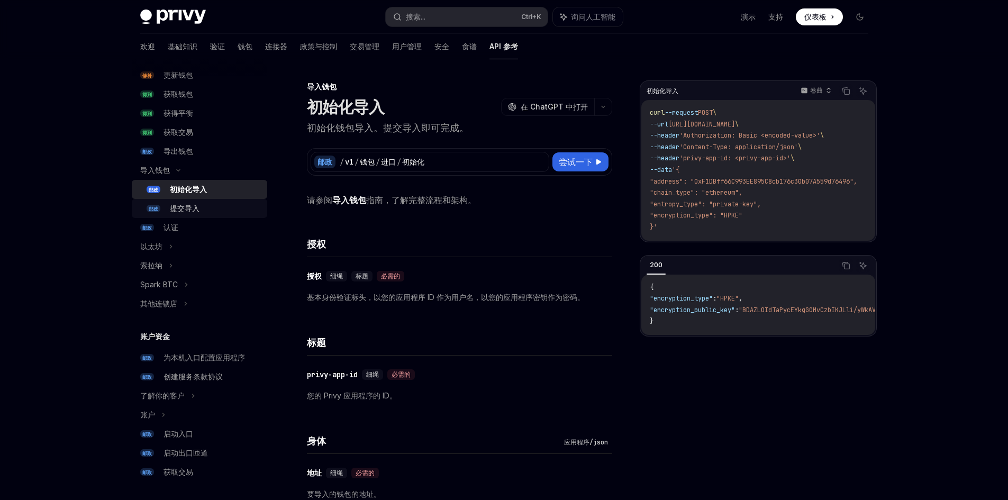
click at [194, 206] on font "提交导入" at bounding box center [185, 208] width 30 height 9
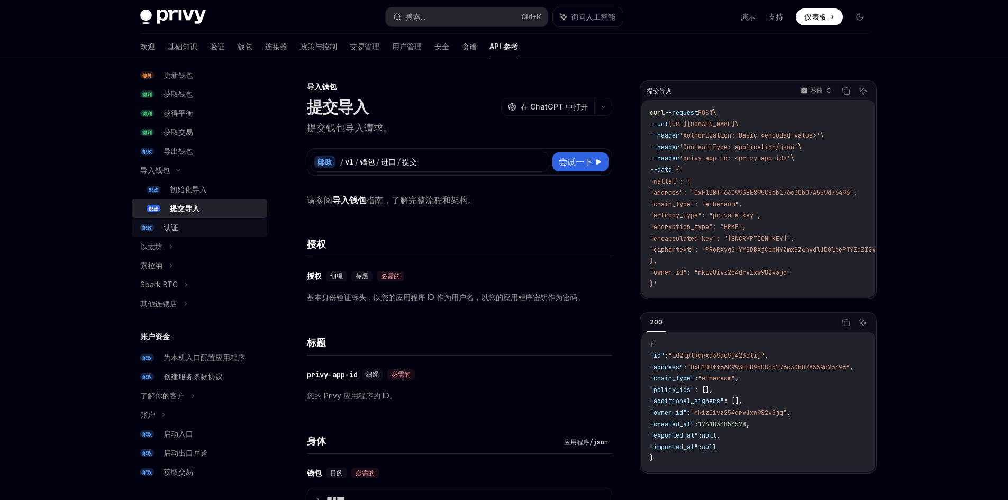
click at [195, 222] on div "认证" at bounding box center [211, 227] width 97 height 13
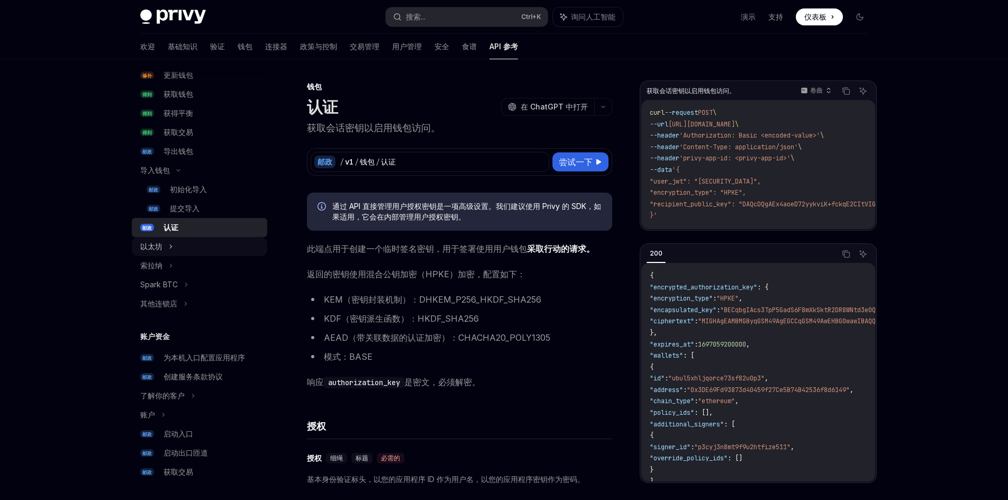
click at [168, 246] on div "以太坊" at bounding box center [199, 246] width 135 height 19
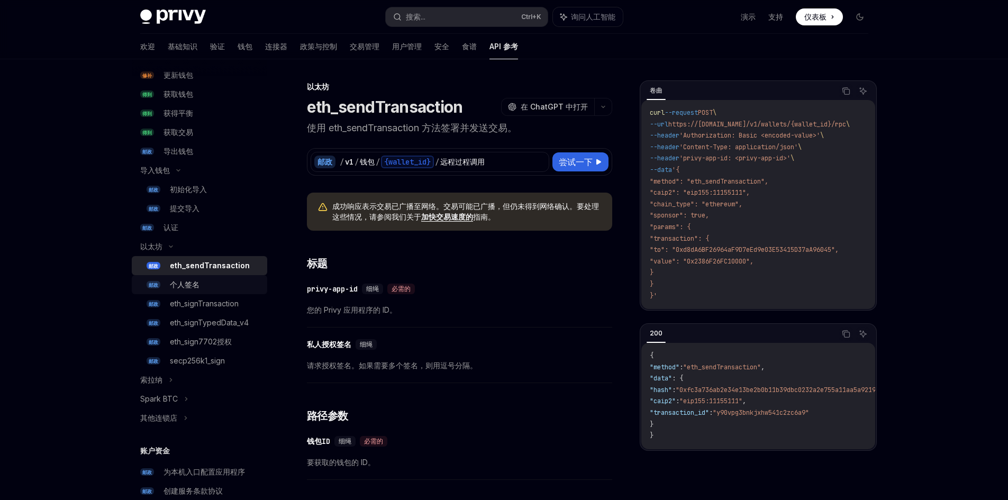
click at [231, 284] on div "个人签名" at bounding box center [215, 284] width 91 height 13
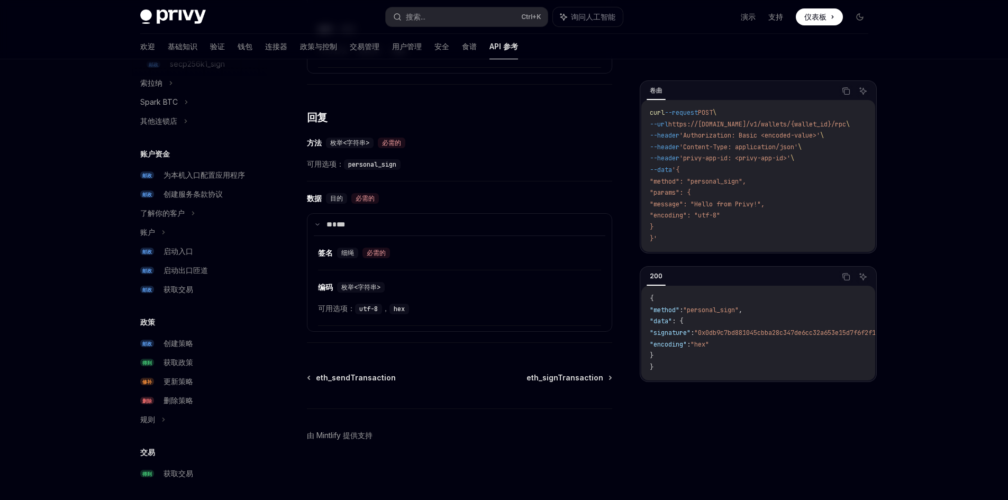
scroll to position [720, 0]
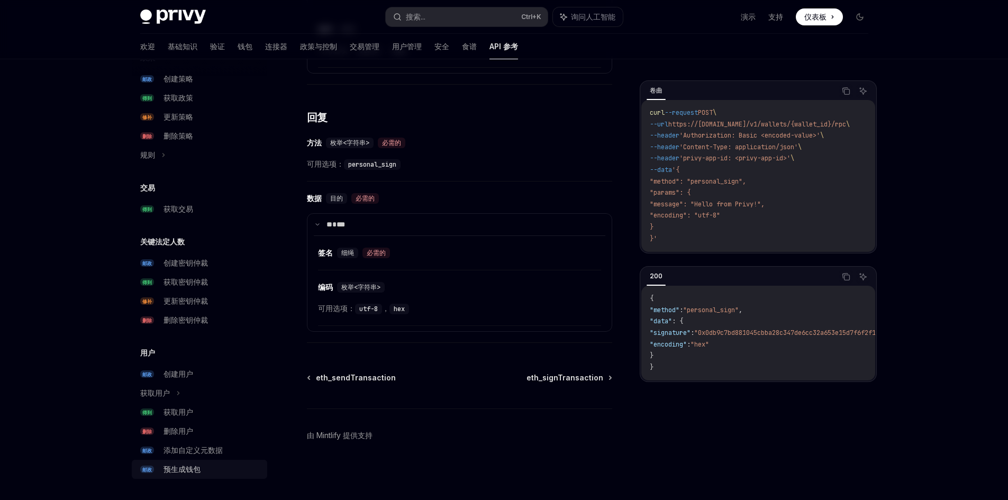
click at [192, 473] on font "预生成钱包" at bounding box center [181, 468] width 37 height 9
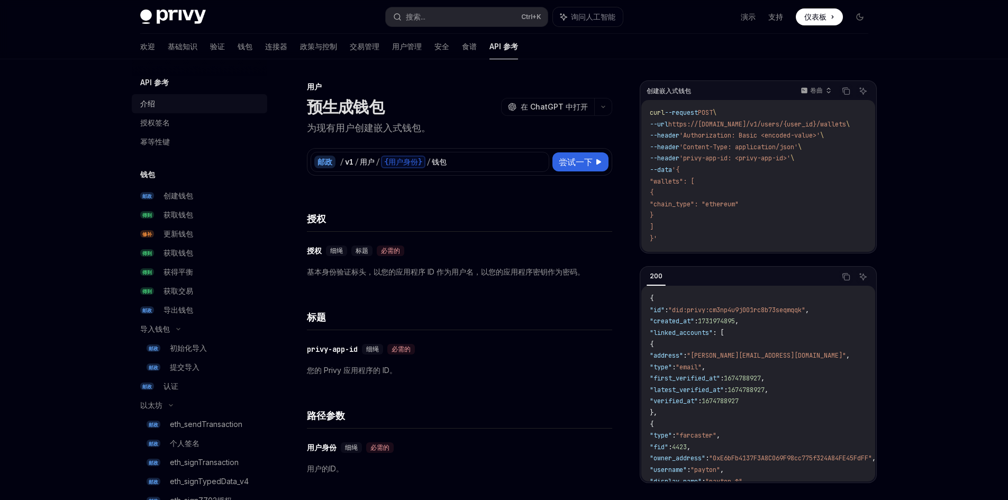
click at [151, 105] on font "介绍" at bounding box center [147, 103] width 15 height 9
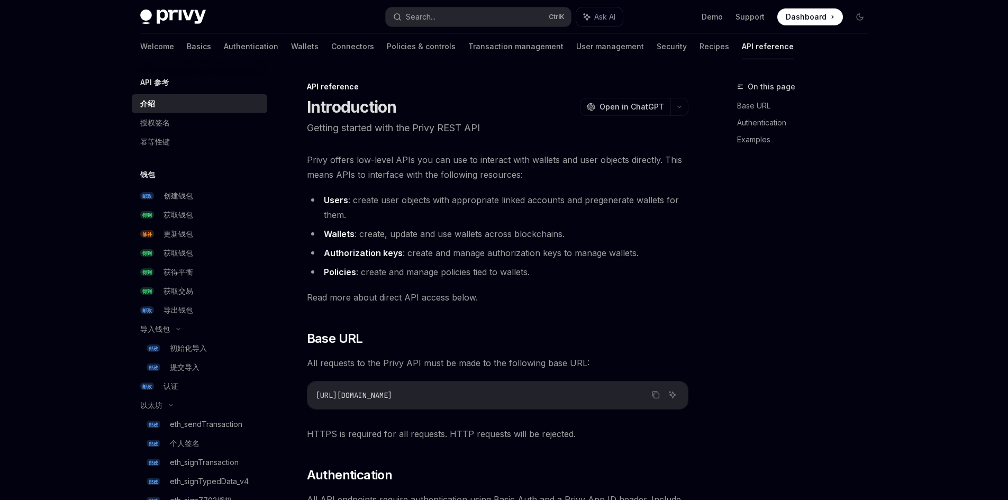
type textarea "*"
